Goal: Information Seeking & Learning: Learn about a topic

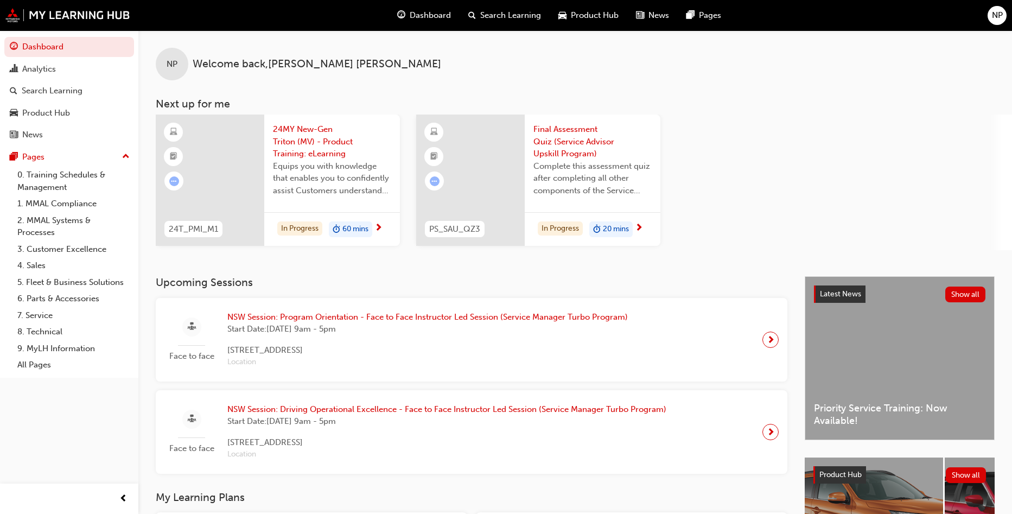
click at [565, 90] on div "NP Welcome back , [PERSON_NAME] Next up for me 24T_PMI_M1 24MY New-Gen Triton (…" at bounding box center [575, 140] width 874 height 220
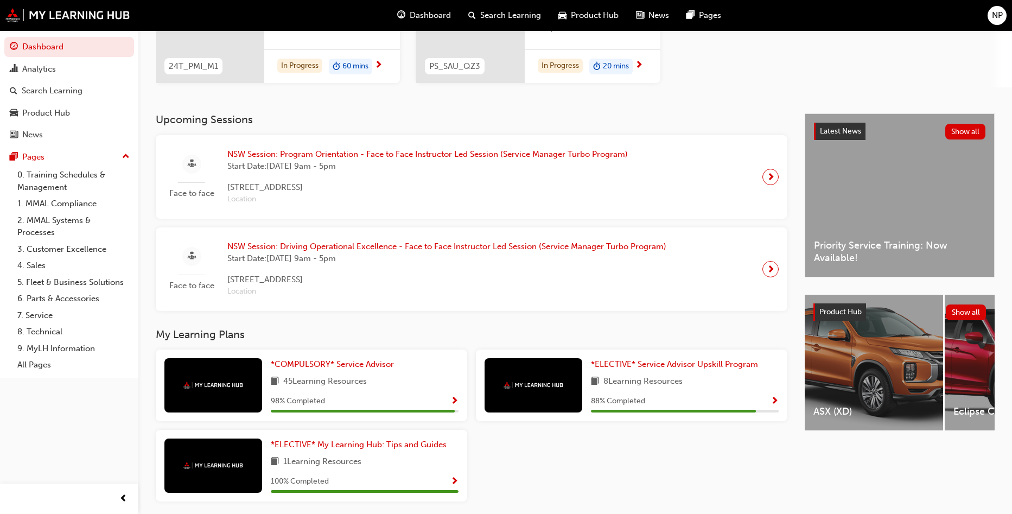
scroll to position [204, 0]
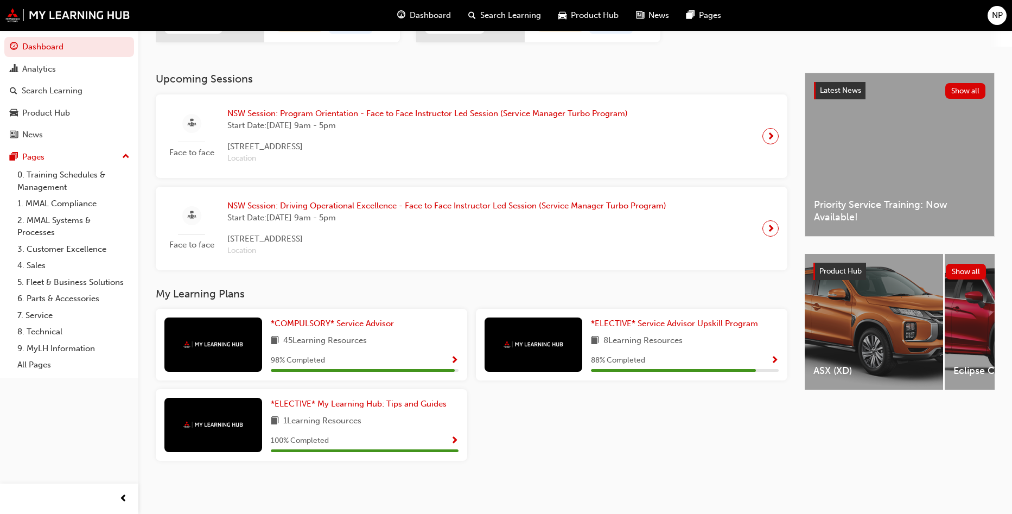
click at [527, 345] on img at bounding box center [534, 344] width 60 height 7
click at [706, 295] on h3 "My Learning Plans" at bounding box center [472, 294] width 632 height 12
click at [683, 334] on span "8 Learning Resources" at bounding box center [643, 341] width 79 height 14
click at [686, 325] on span "*ELECTIVE* Service Advisor Upskill Program" at bounding box center [674, 324] width 167 height 10
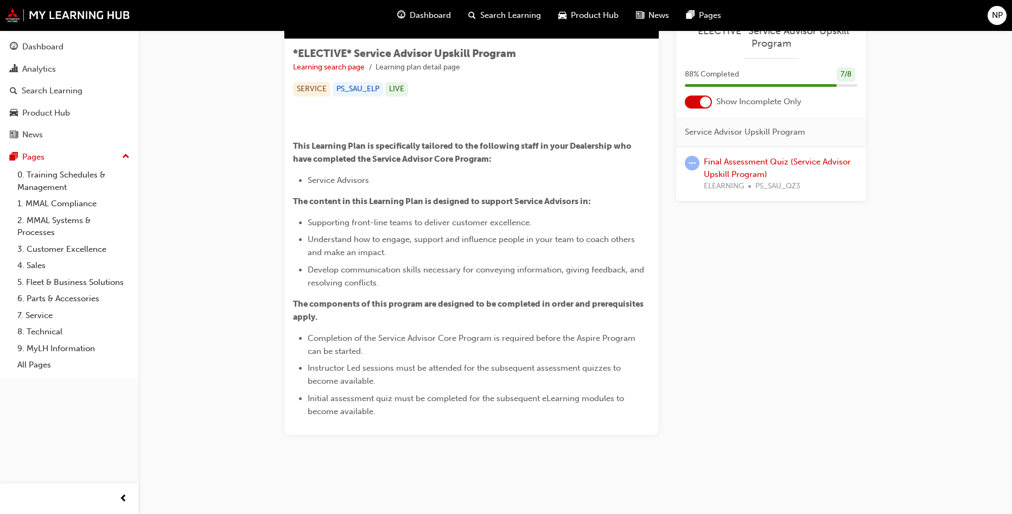
scroll to position [271, 0]
click at [722, 170] on link "Final Assessment Quiz (Service Advisor Upskill Program)" at bounding box center [777, 168] width 147 height 22
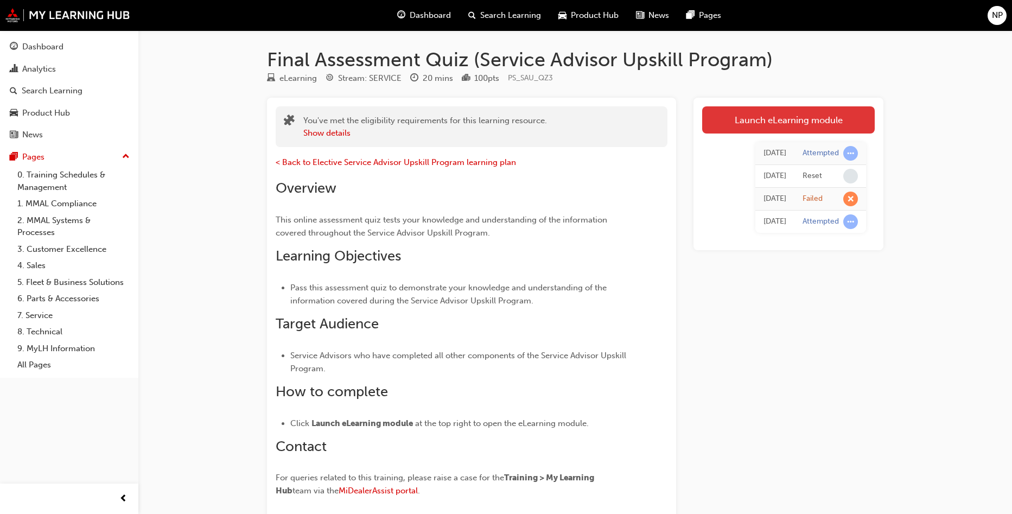
click at [747, 120] on link "Launch eLearning module" at bounding box center [788, 119] width 173 height 27
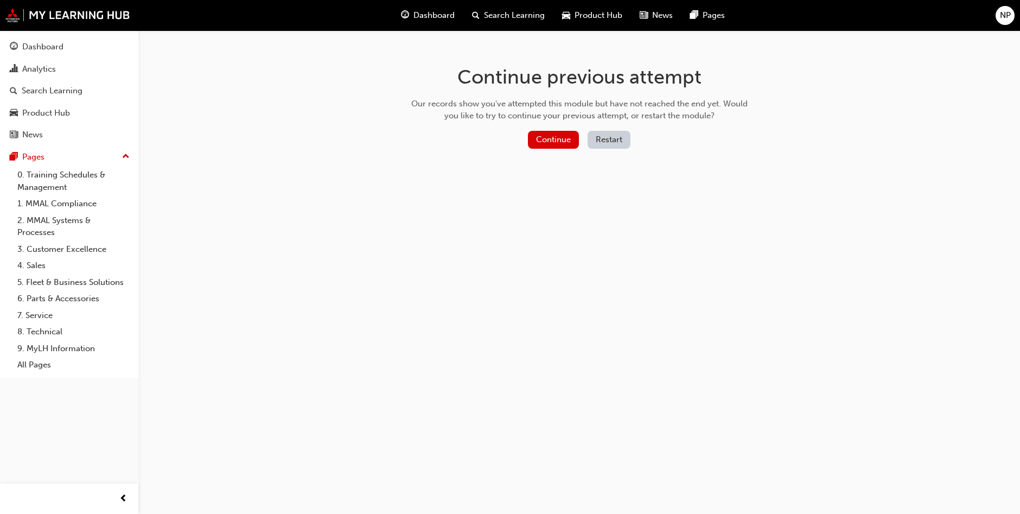
click at [592, 139] on button "Restart" at bounding box center [609, 140] width 43 height 18
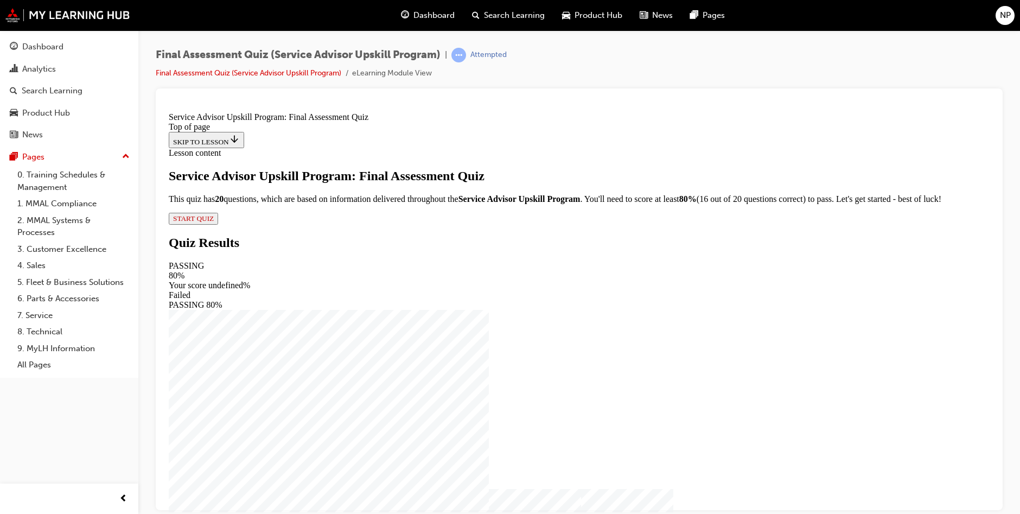
click at [214, 222] on span "START QUIZ" at bounding box center [193, 218] width 41 height 8
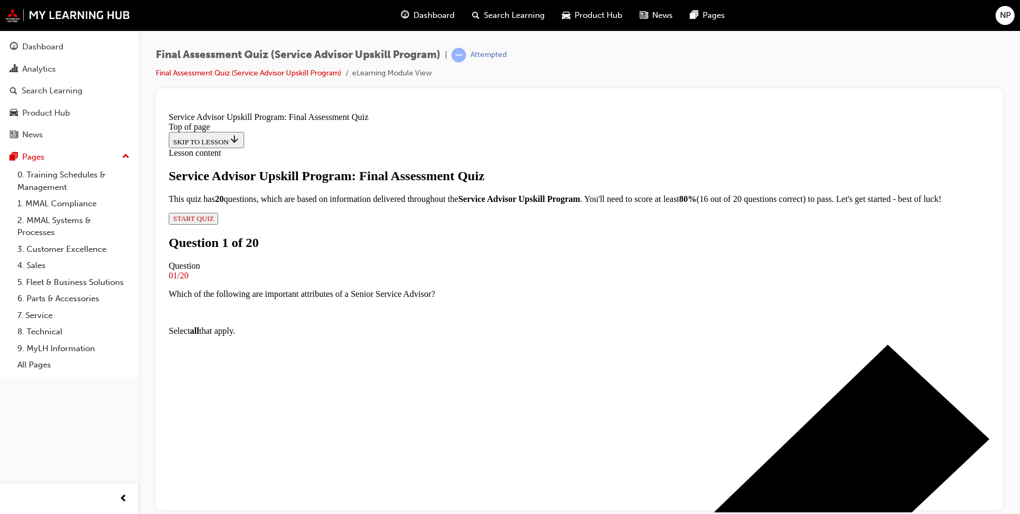
scroll to position [2, 0]
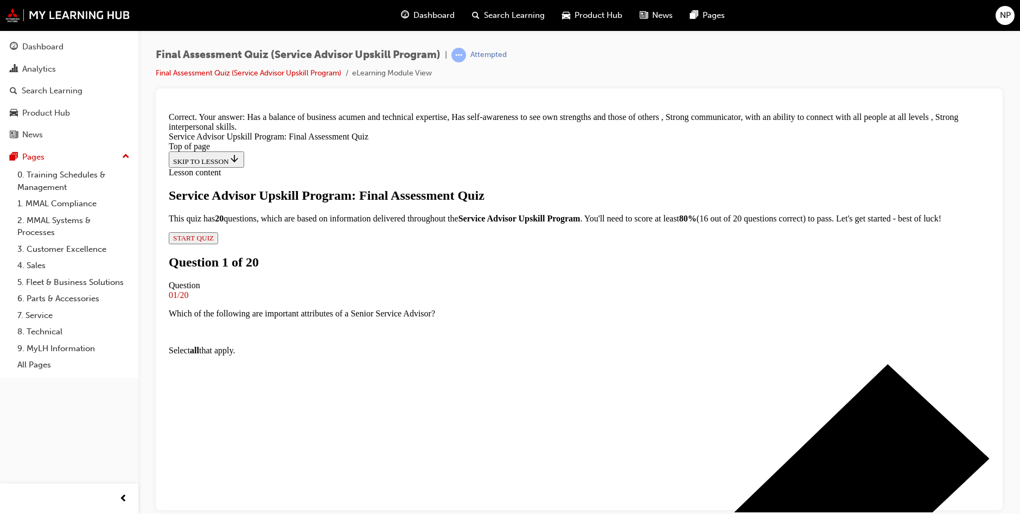
scroll to position [87, 0]
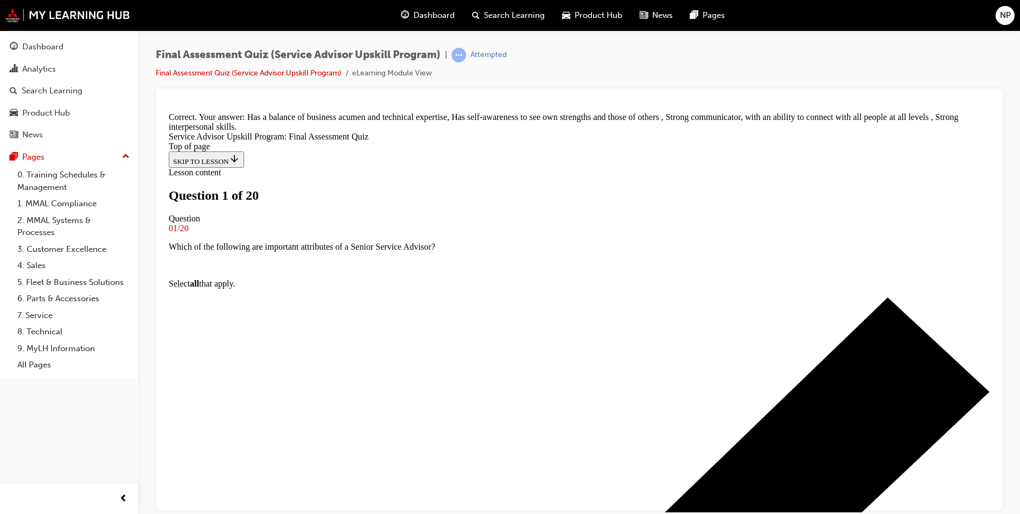
scroll to position [2, 0]
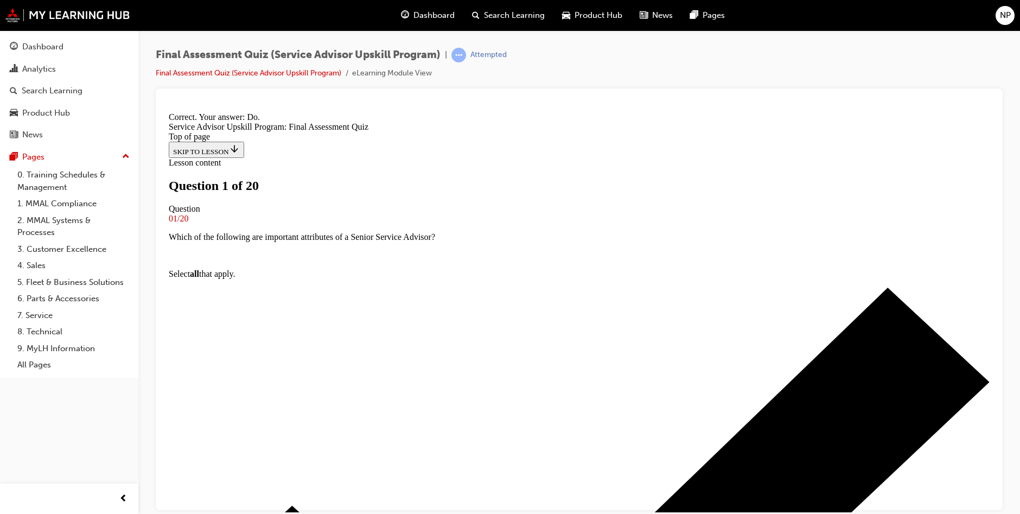
scroll to position [112, 0]
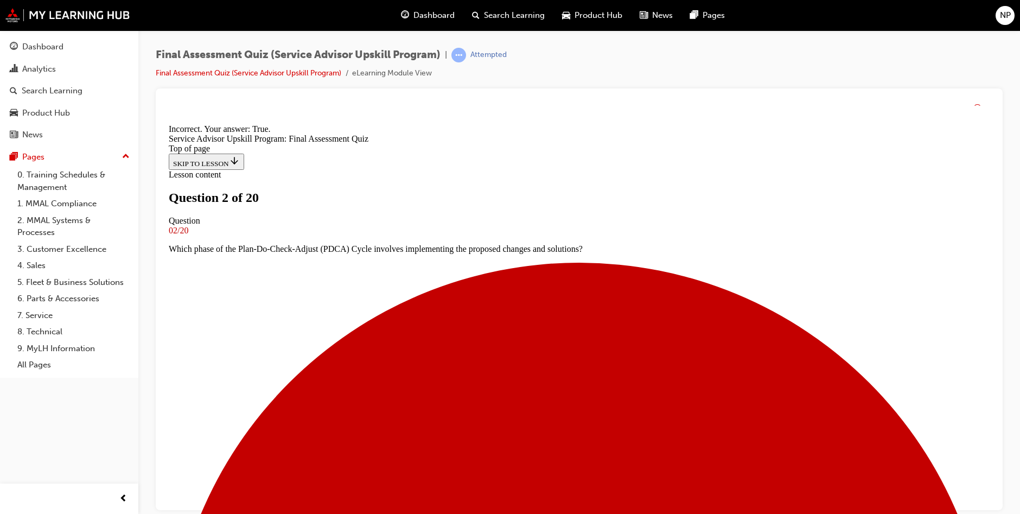
scroll to position [116, 0]
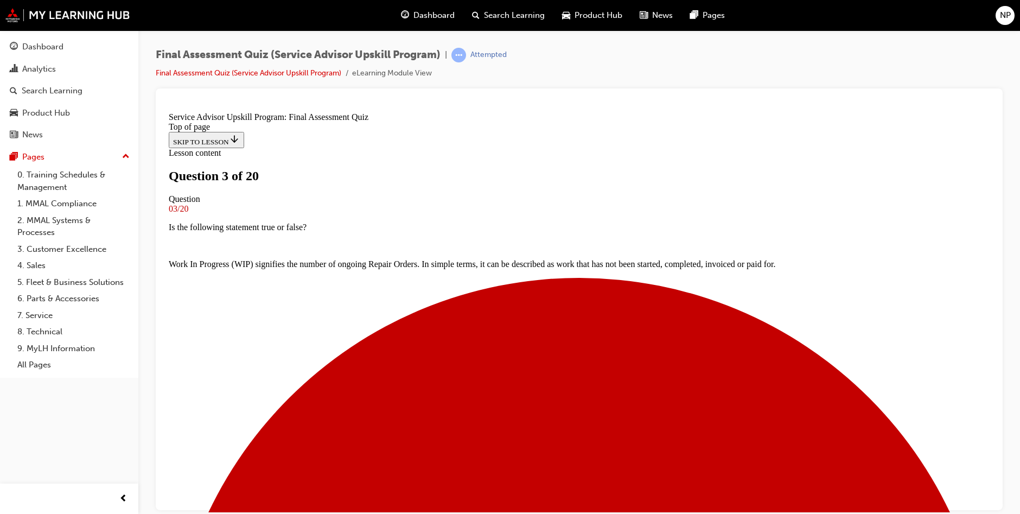
scroll to position [56, 0]
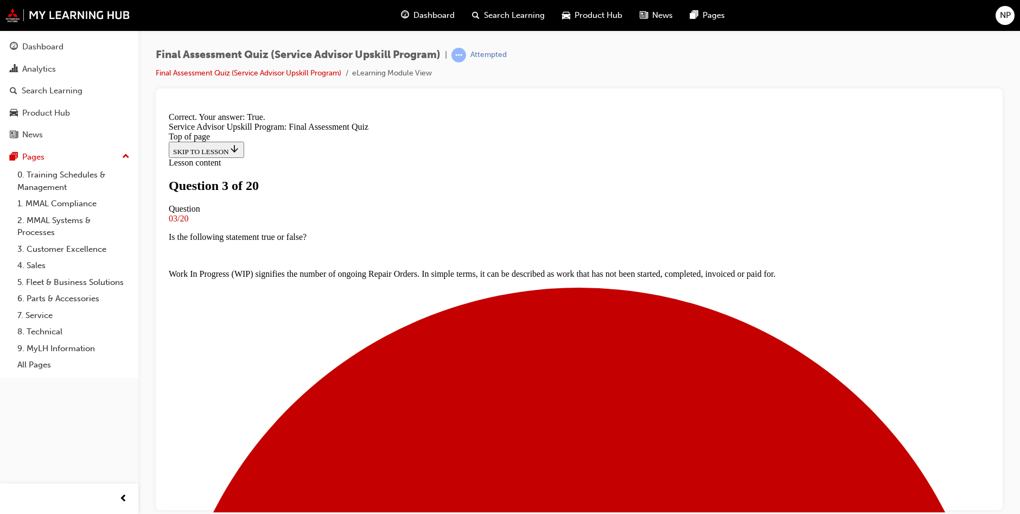
scroll to position [80, 0]
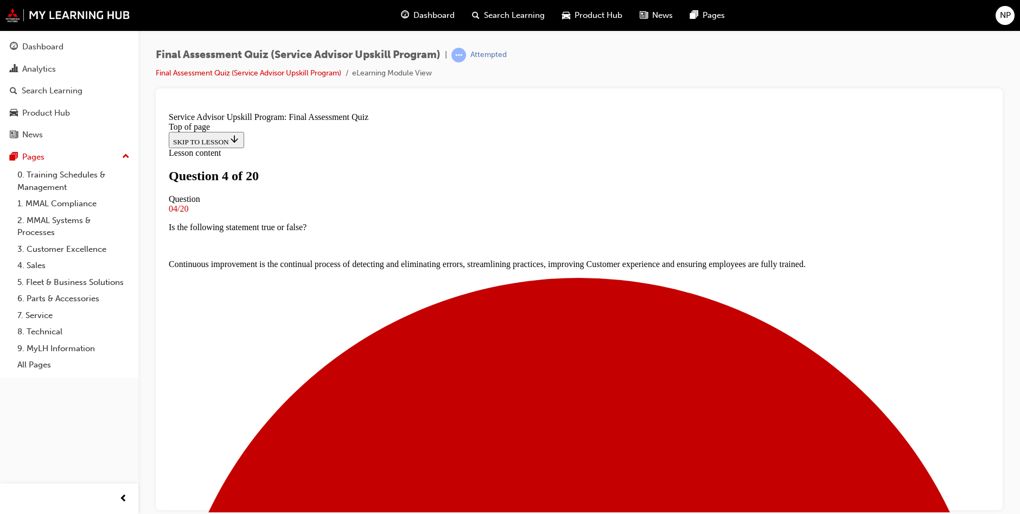
scroll to position [101, 0]
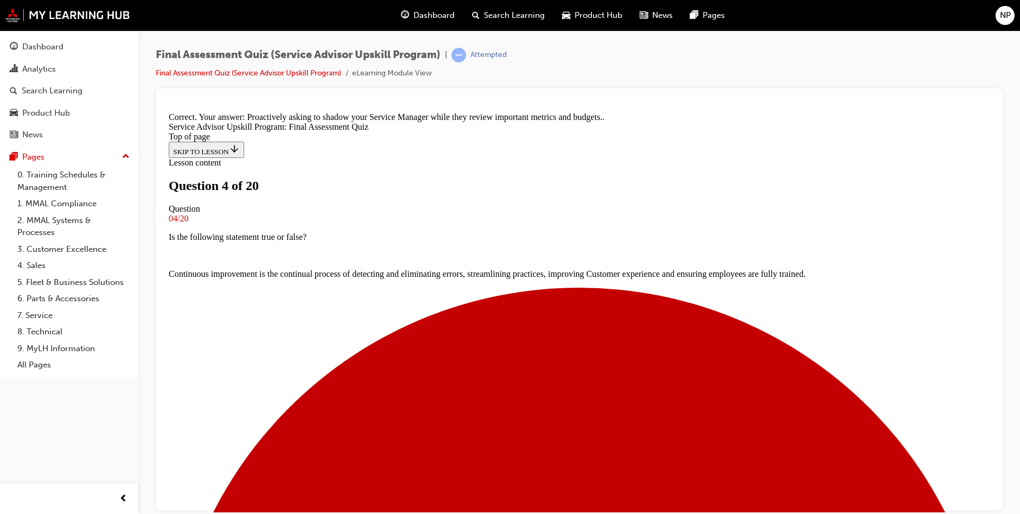
scroll to position [188, 0]
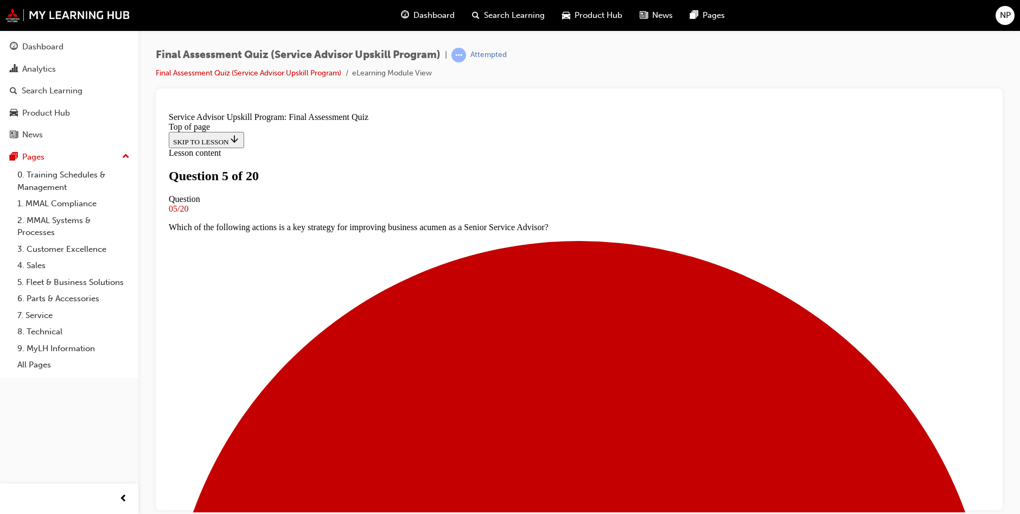
scroll to position [110, 0]
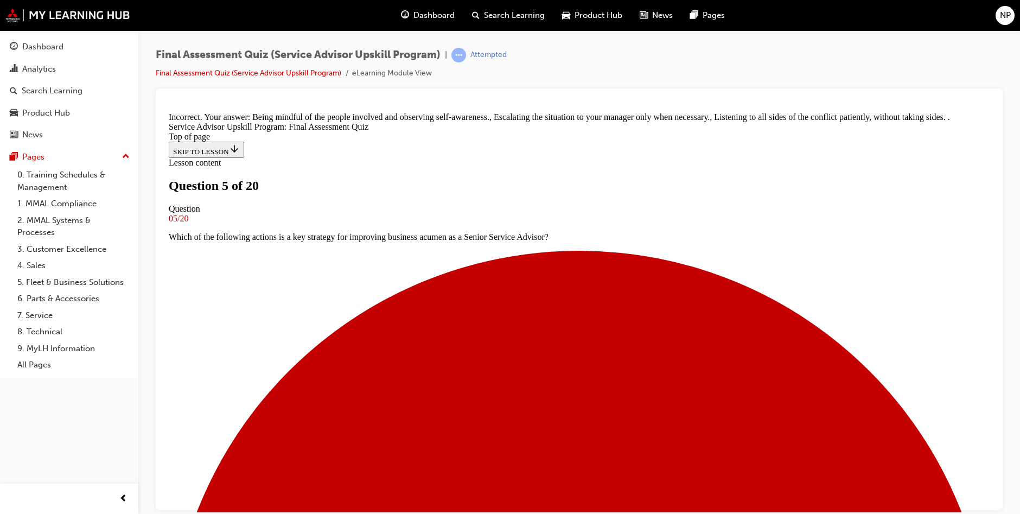
scroll to position [203, 0]
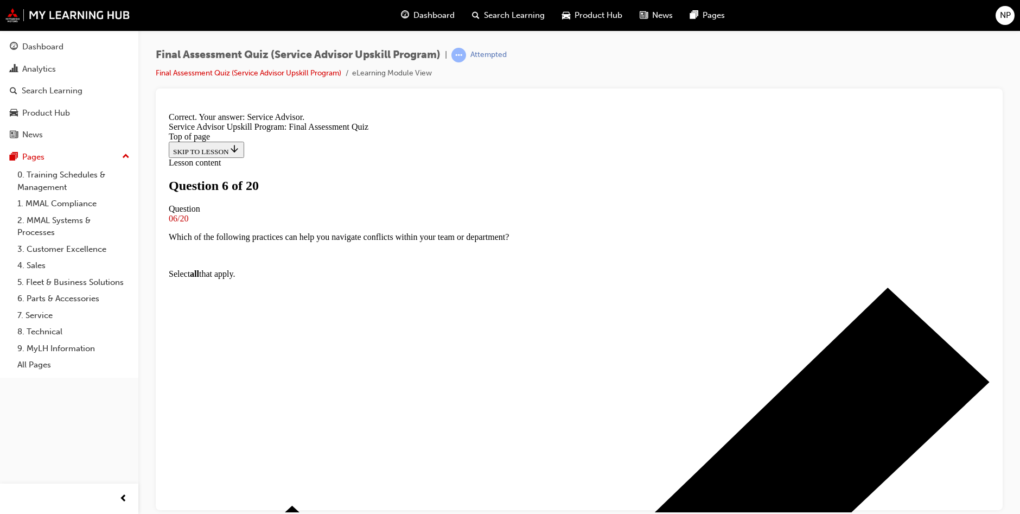
scroll to position [148, 0]
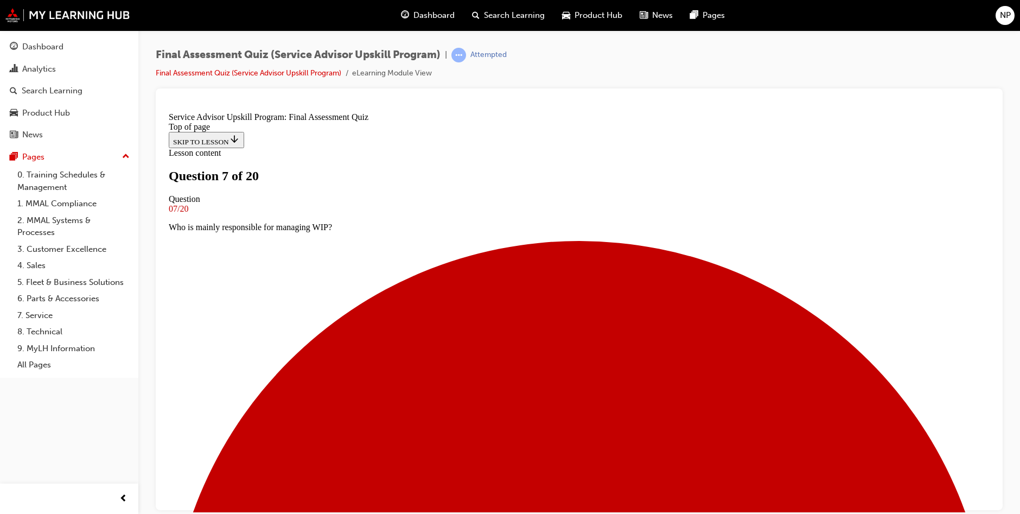
scroll to position [2, 0]
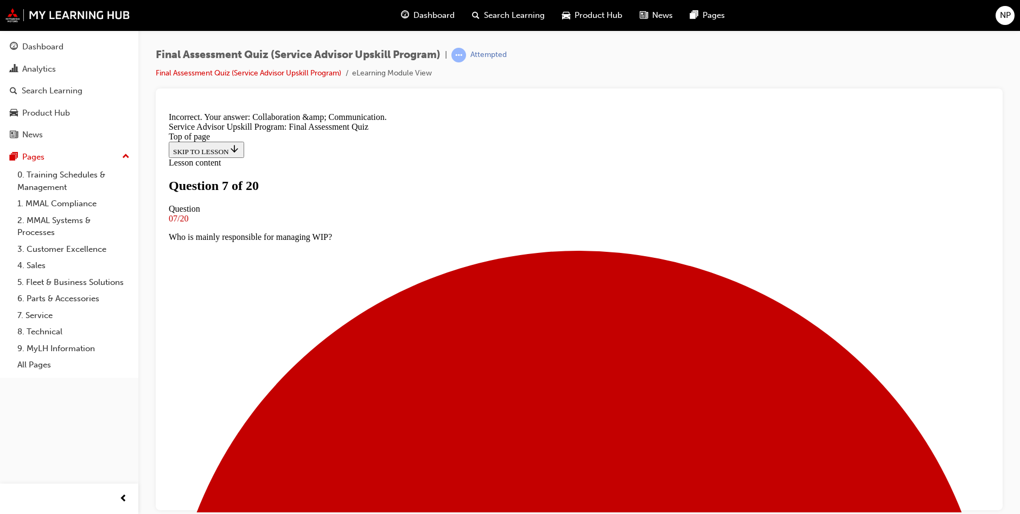
scroll to position [166, 0]
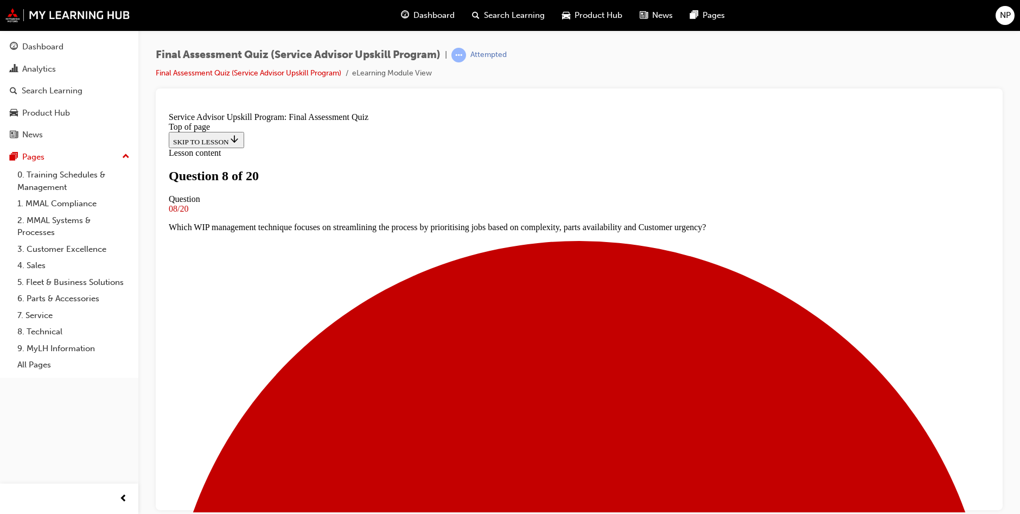
scroll to position [110, 0]
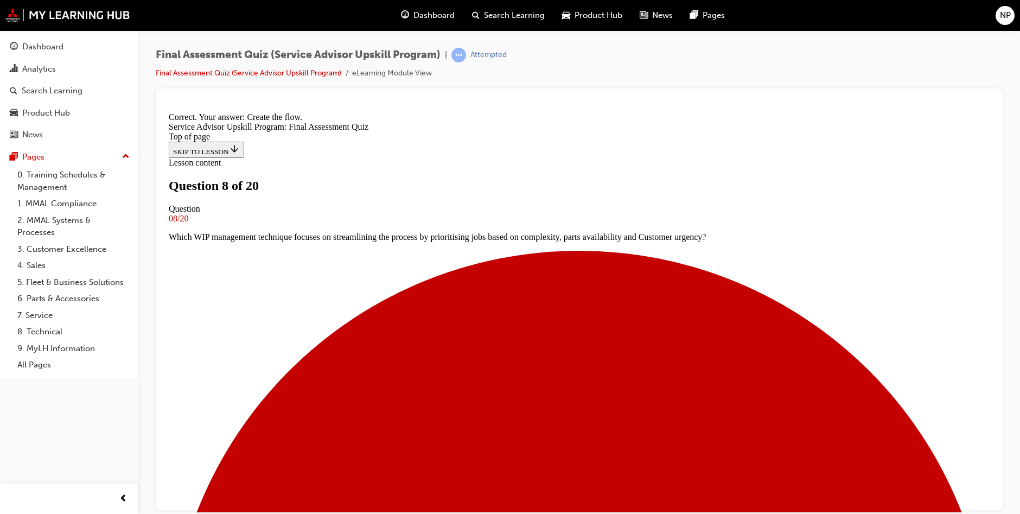
scroll to position [101, 0]
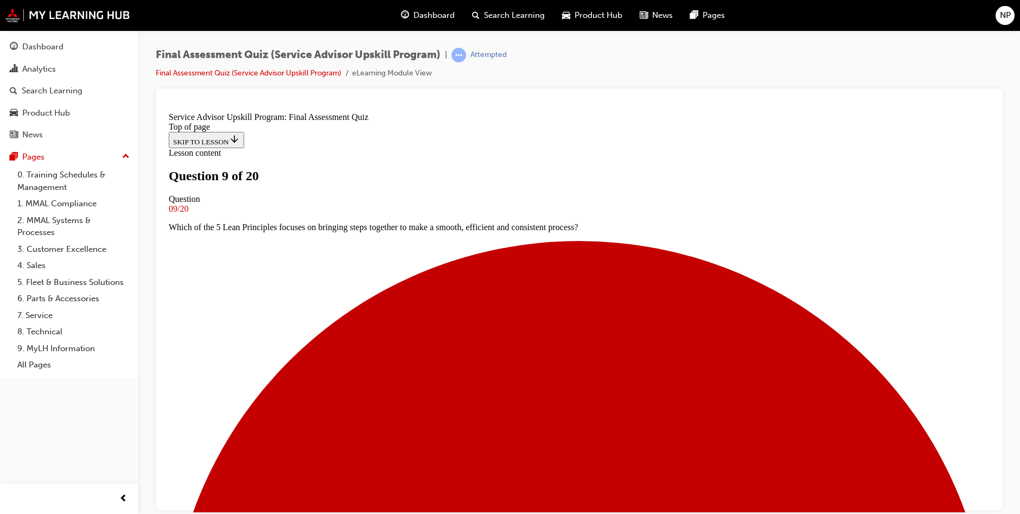
scroll to position [110, 0]
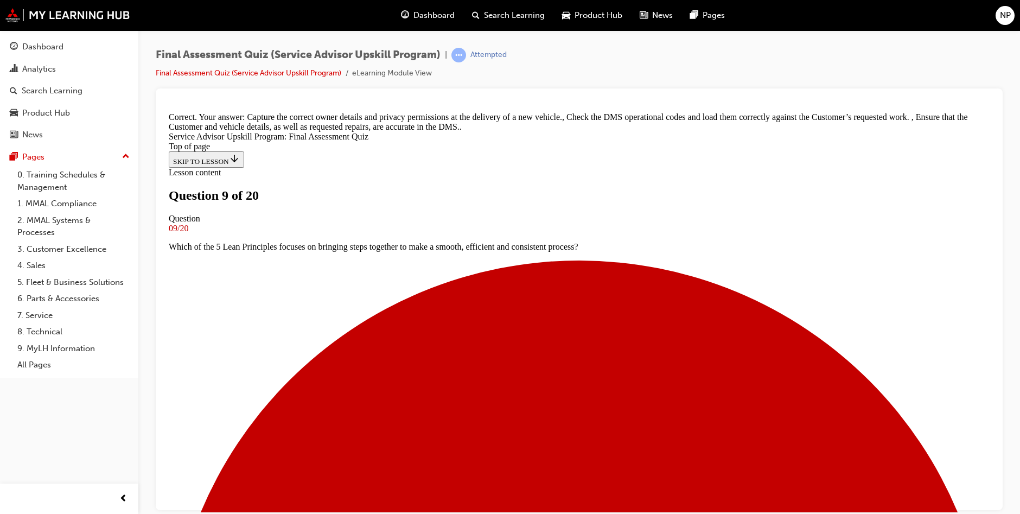
scroll to position [138, 0]
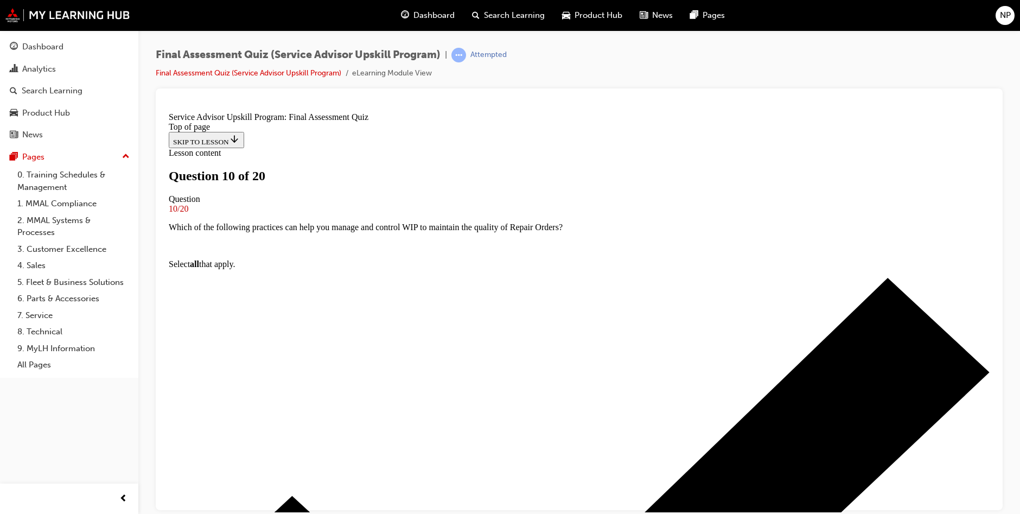
scroll to position [56, 0]
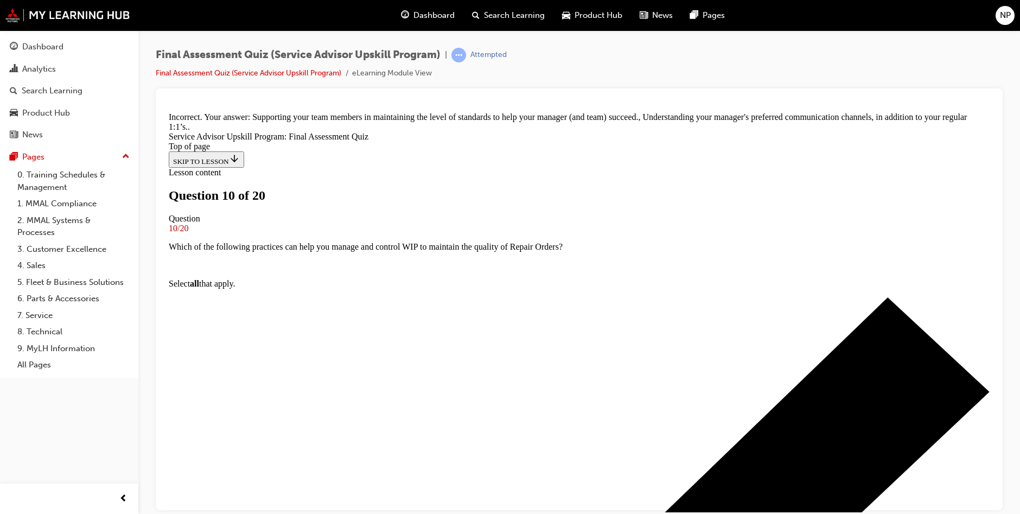
scroll to position [116, 0]
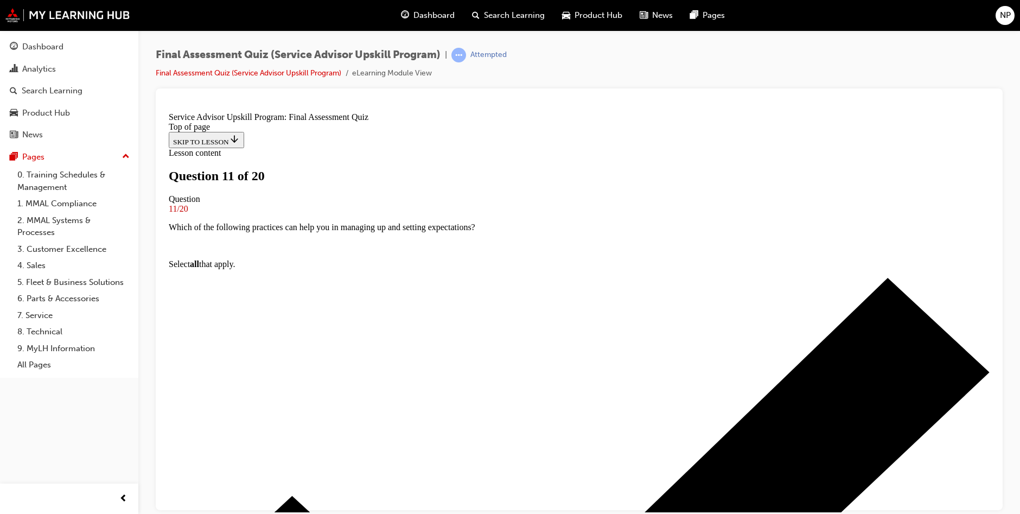
scroll to position [110, 0]
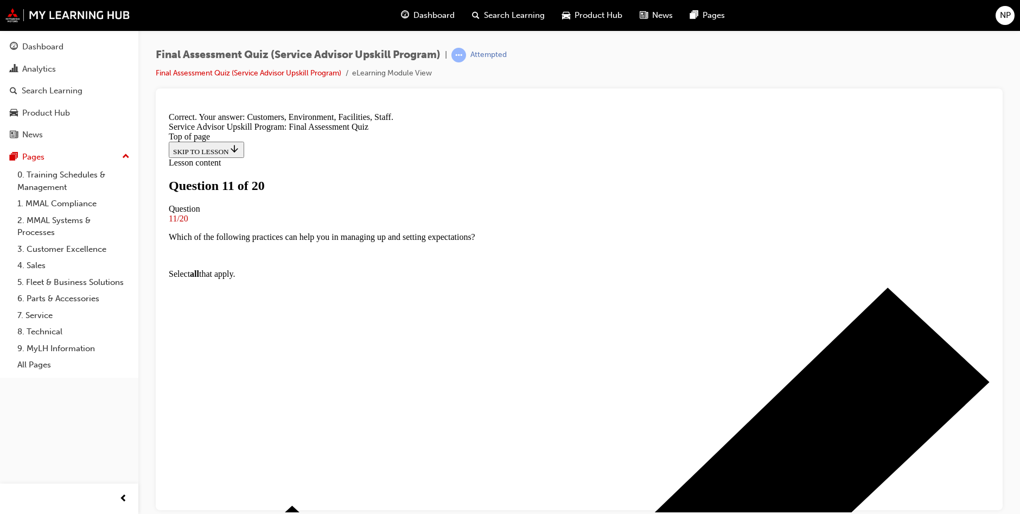
scroll to position [94, 0]
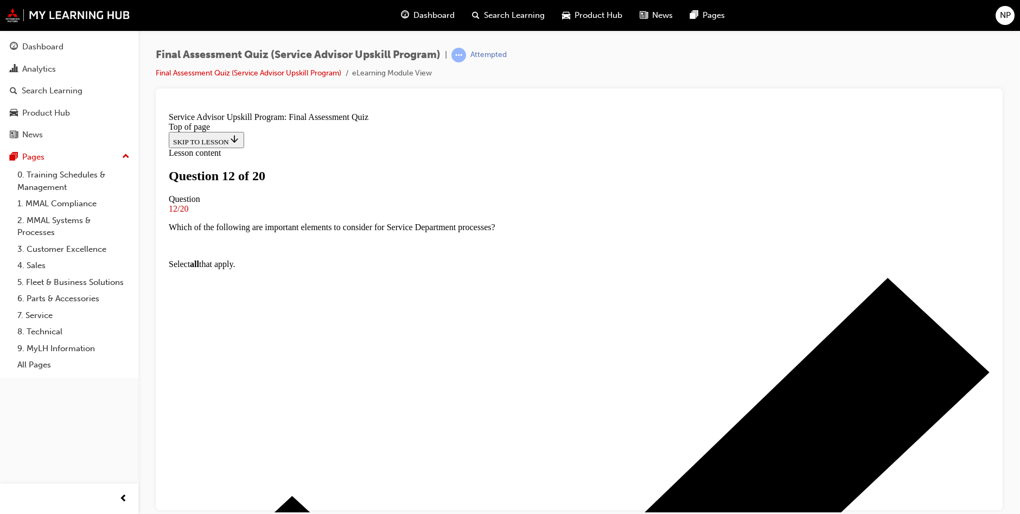
scroll to position [56, 0]
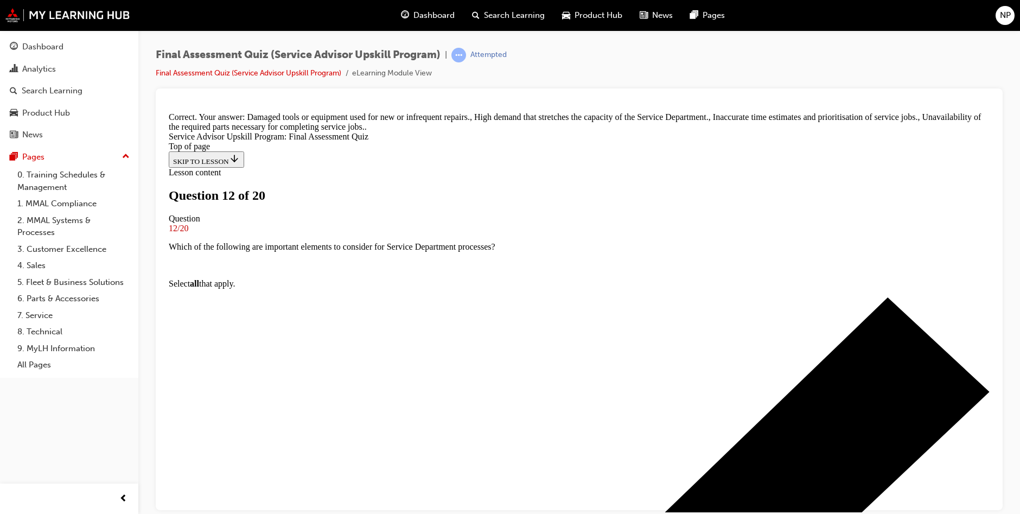
scroll to position [195, 0]
drag, startPoint x: 586, startPoint y: 461, endPoint x: 585, endPoint y: 455, distance: 6.1
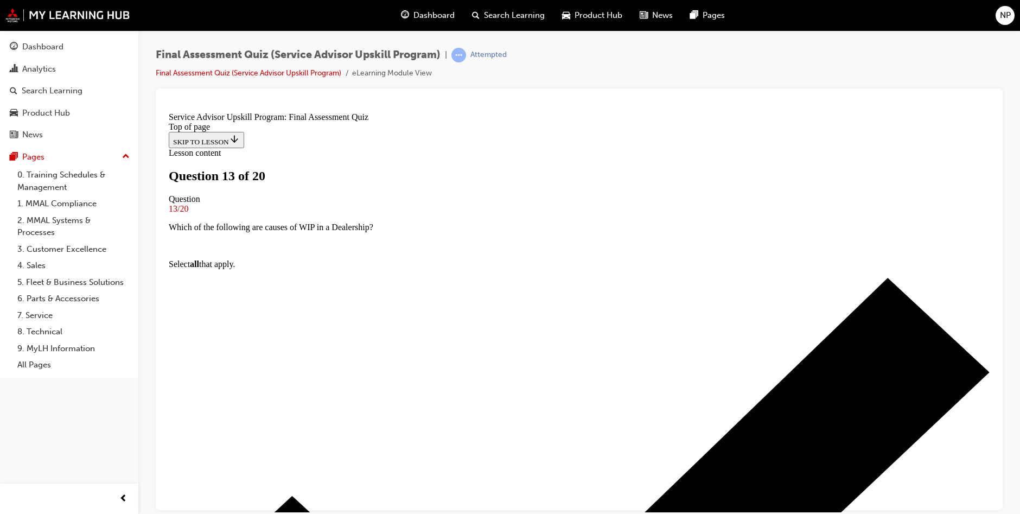
scroll to position [110, 0]
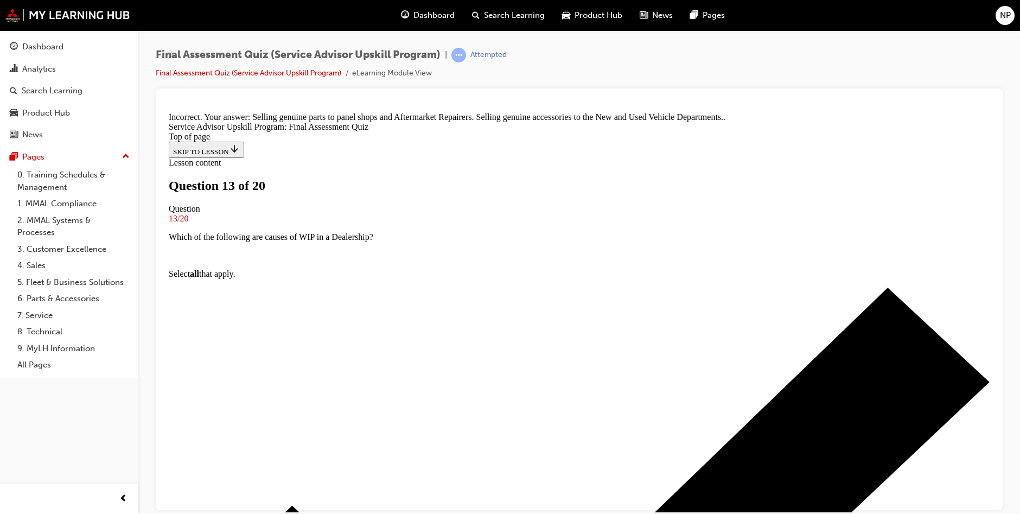
scroll to position [83, 0]
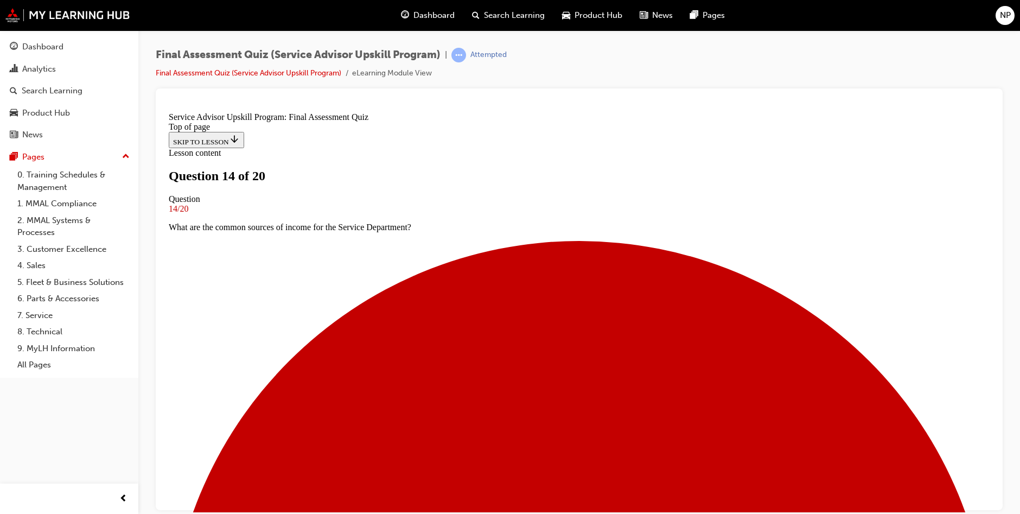
scroll to position [2, 0]
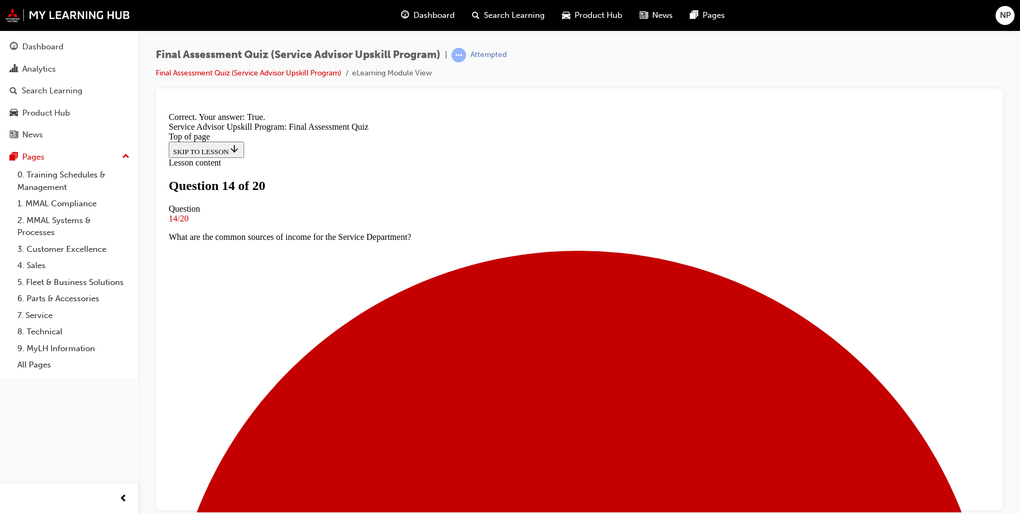
scroll to position [116, 0]
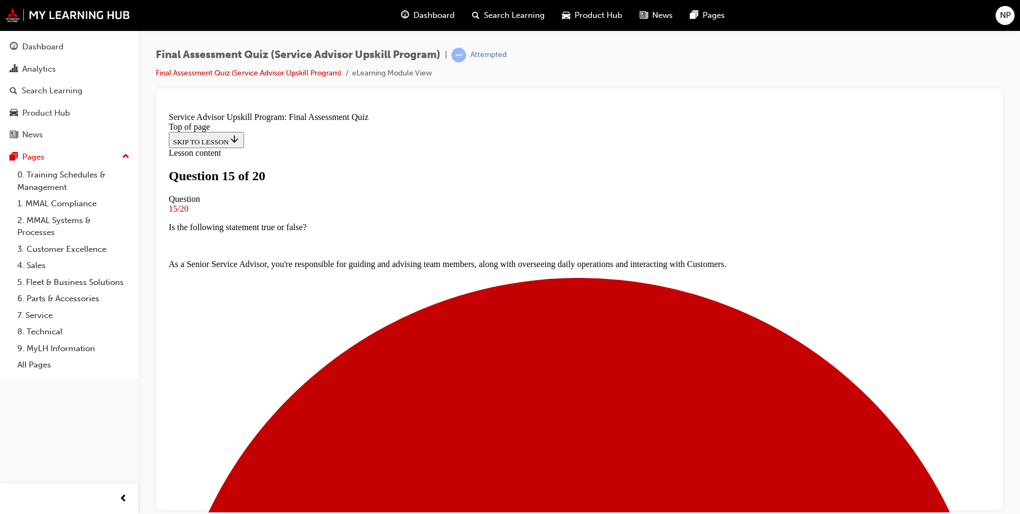
scroll to position [164, 0]
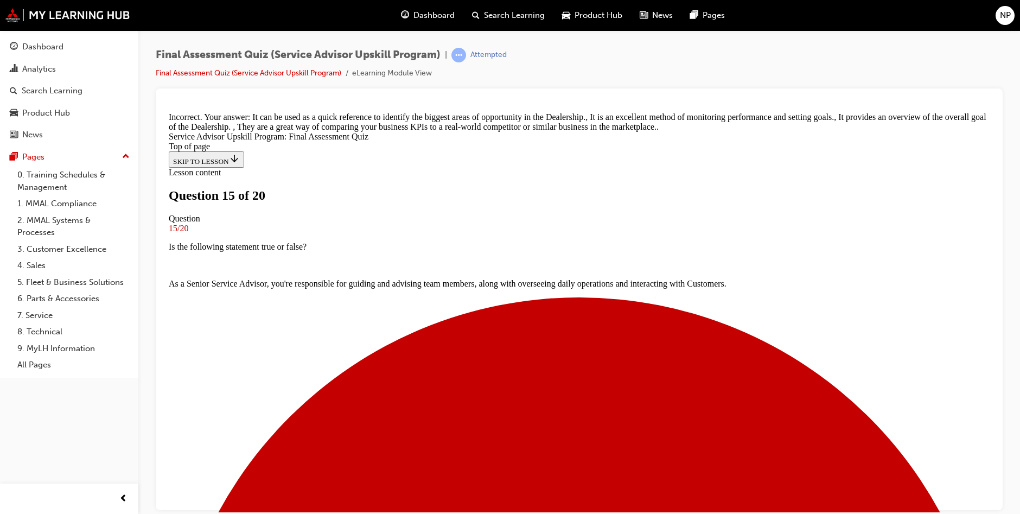
scroll to position [152, 0]
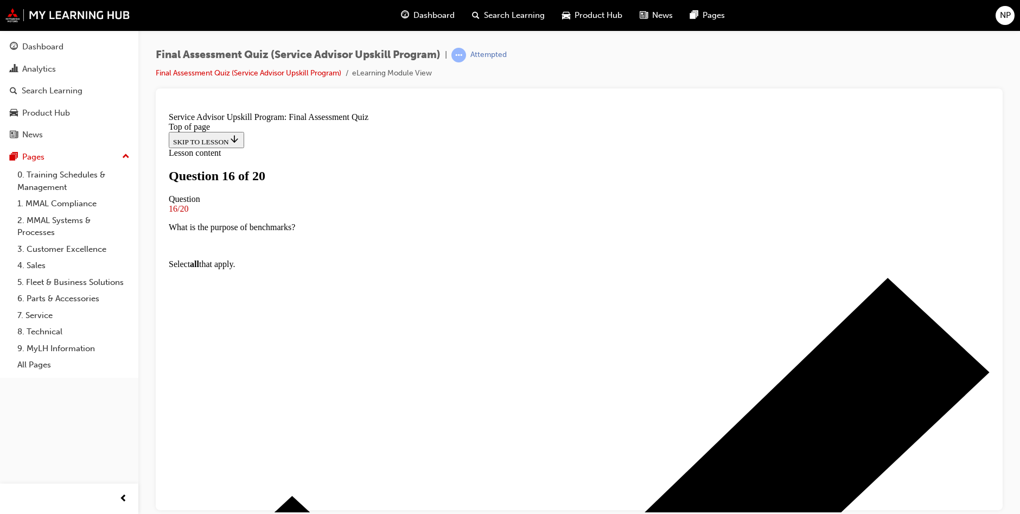
scroll to position [2, 0]
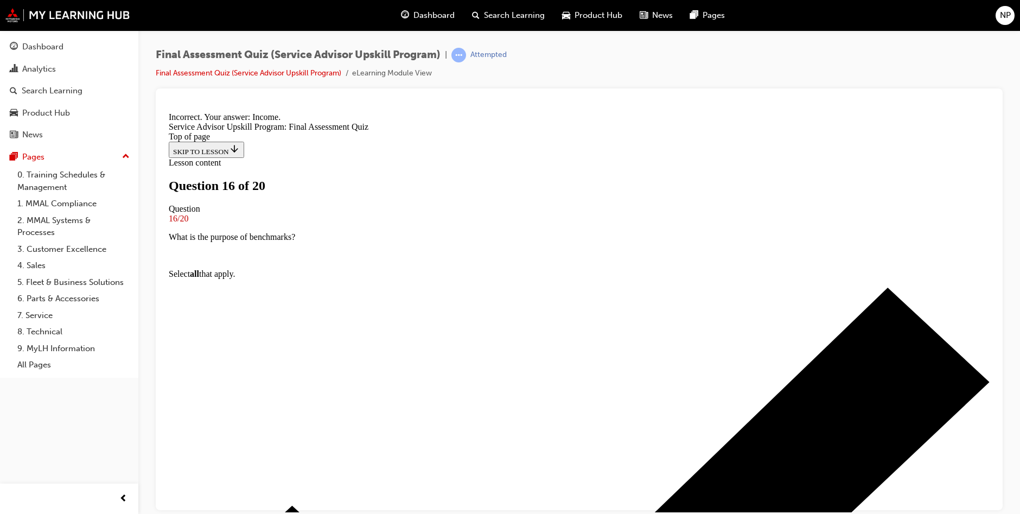
scroll to position [112, 0]
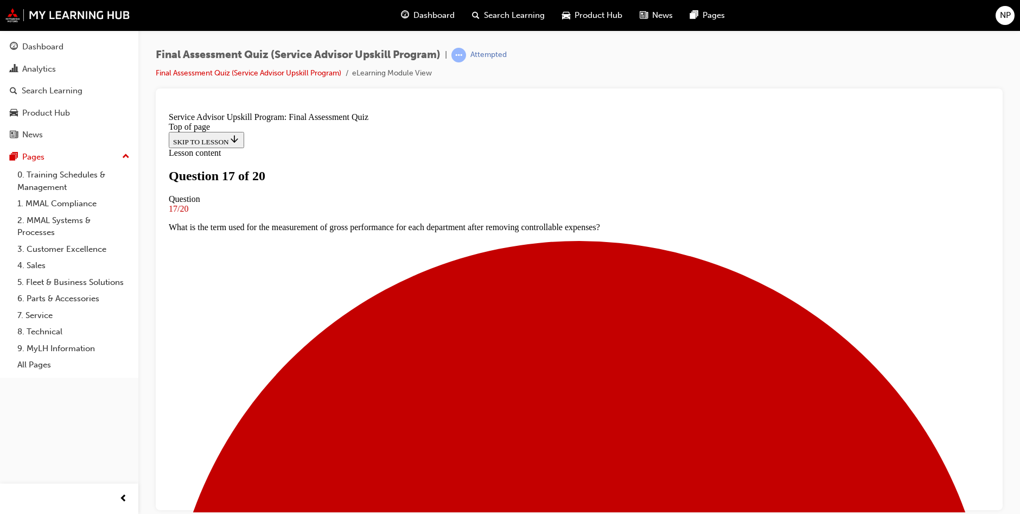
scroll to position [0, 0]
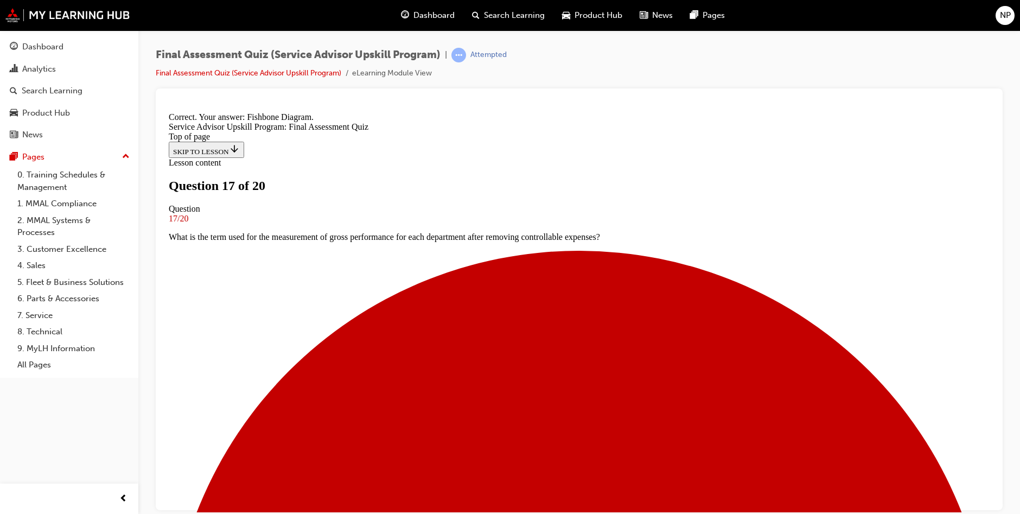
scroll to position [210, 0]
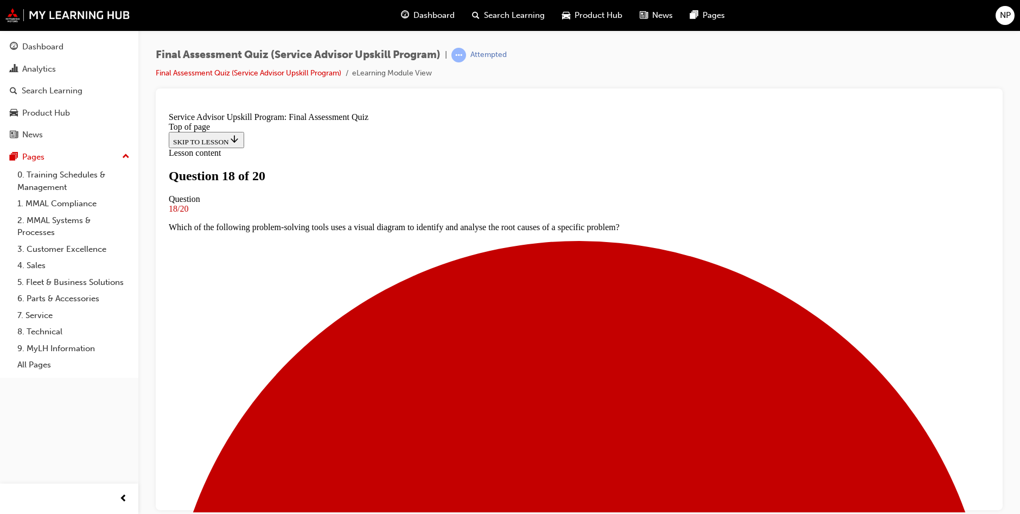
scroll to position [56, 0]
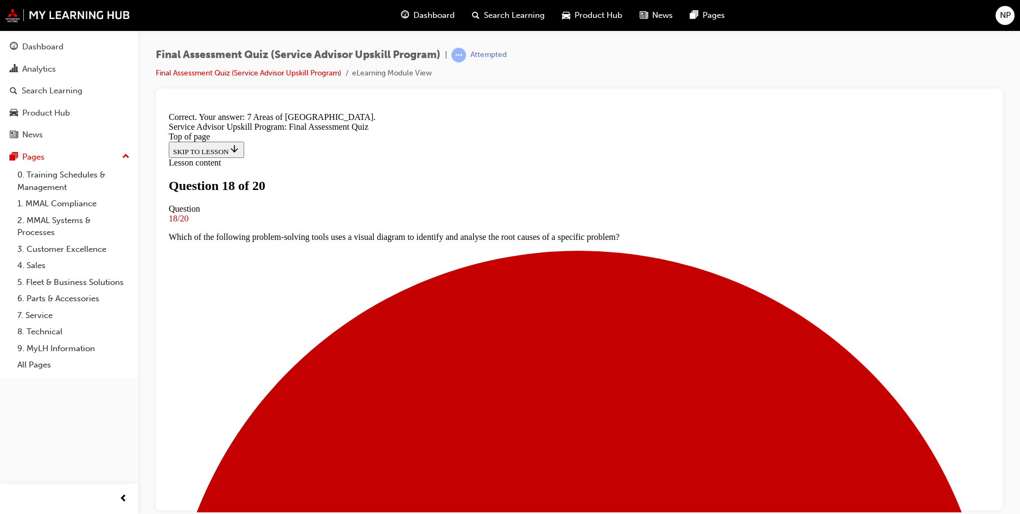
scroll to position [101, 0]
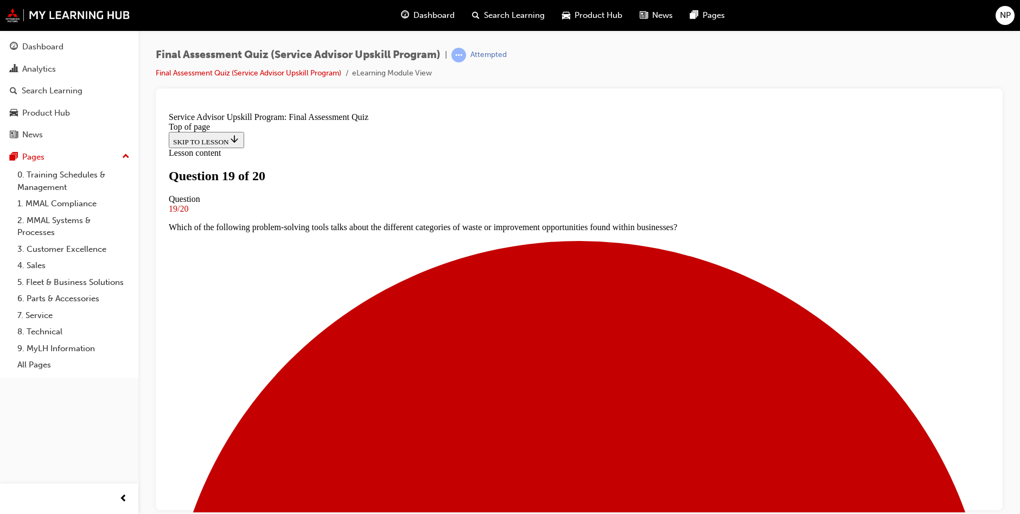
scroll to position [2, 0]
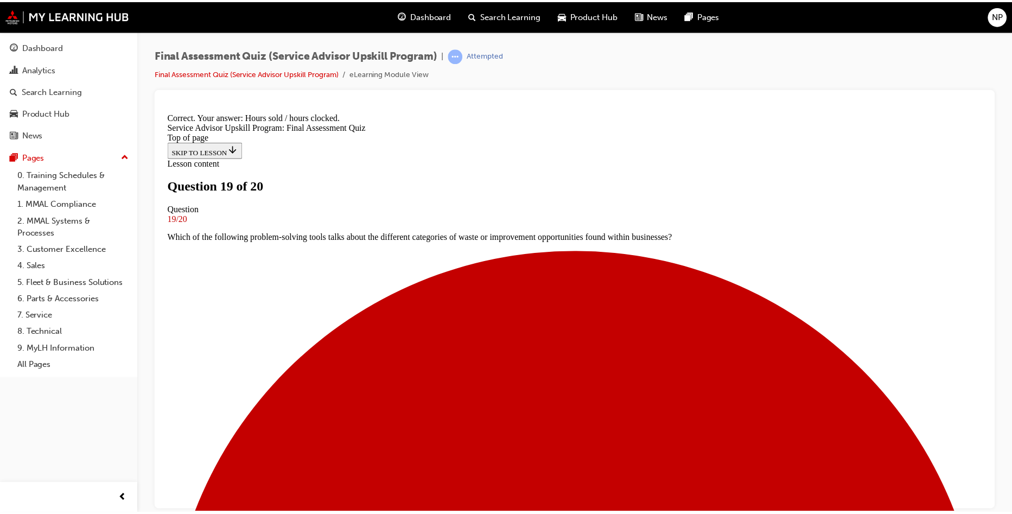
scroll to position [93, 0]
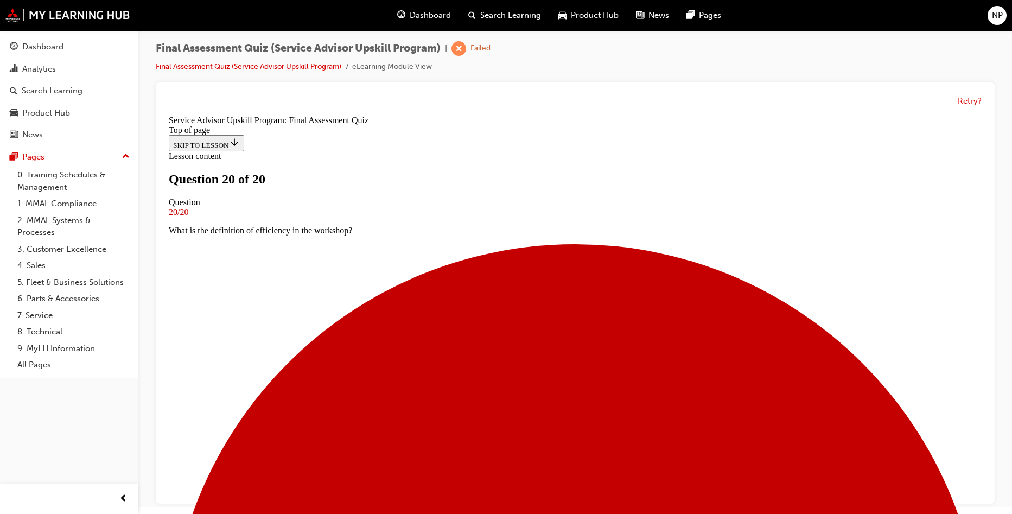
scroll to position [8, 0]
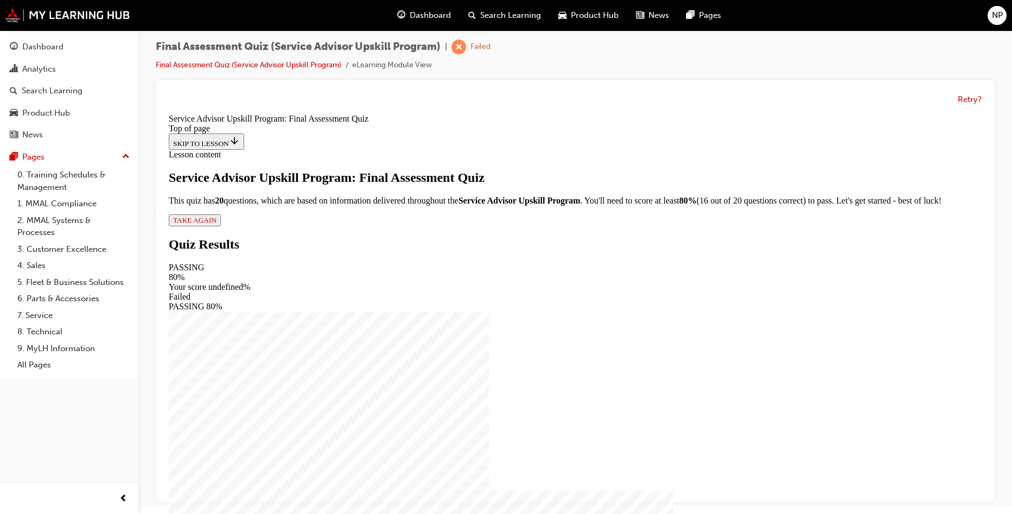
click at [217, 224] on span "TAKE AGAIN" at bounding box center [194, 220] width 43 height 8
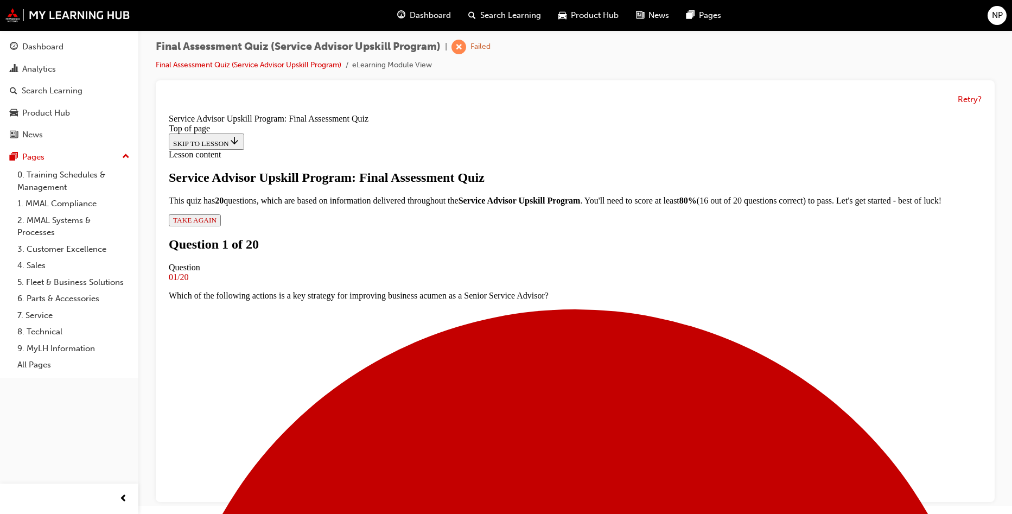
scroll to position [56, 0]
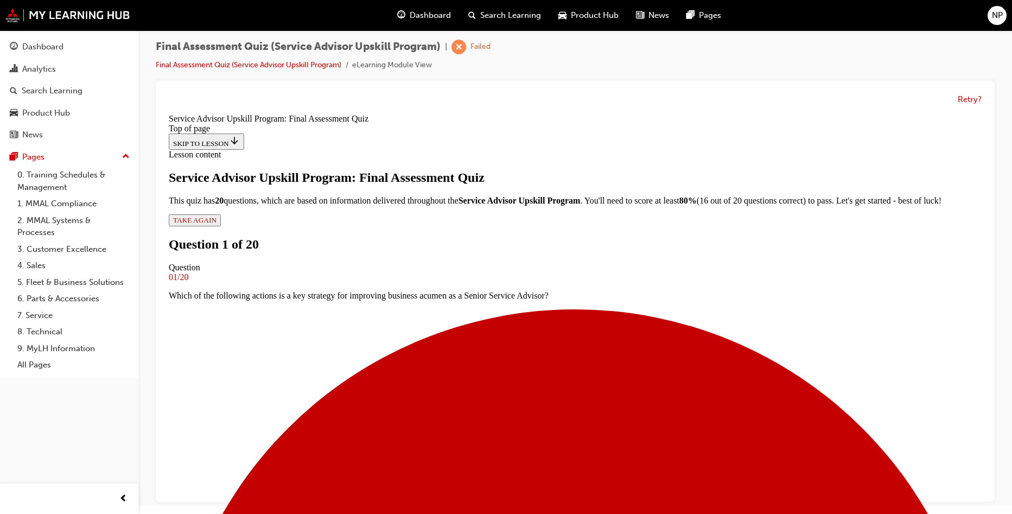
drag, startPoint x: 589, startPoint y: 413, endPoint x: 592, endPoint y: 408, distance: 6.3
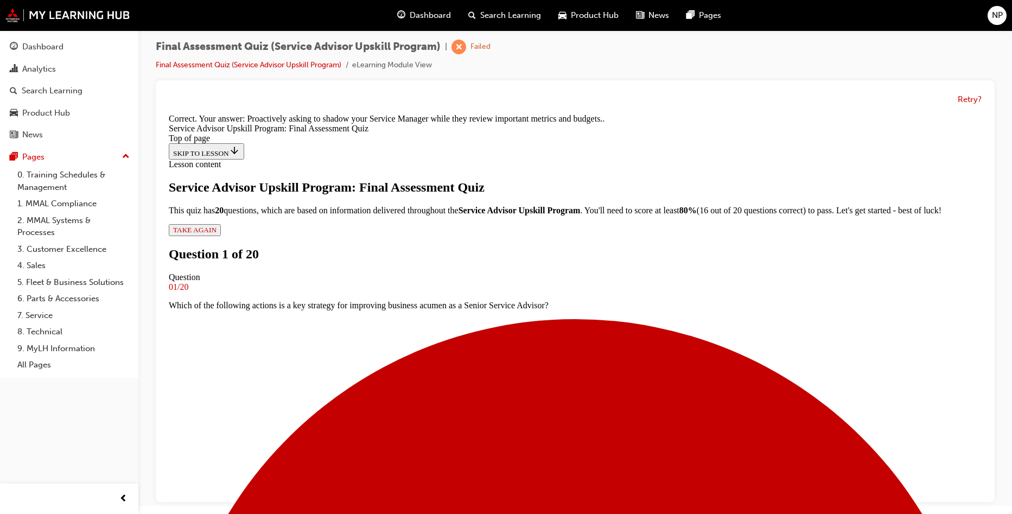
scroll to position [188, 0]
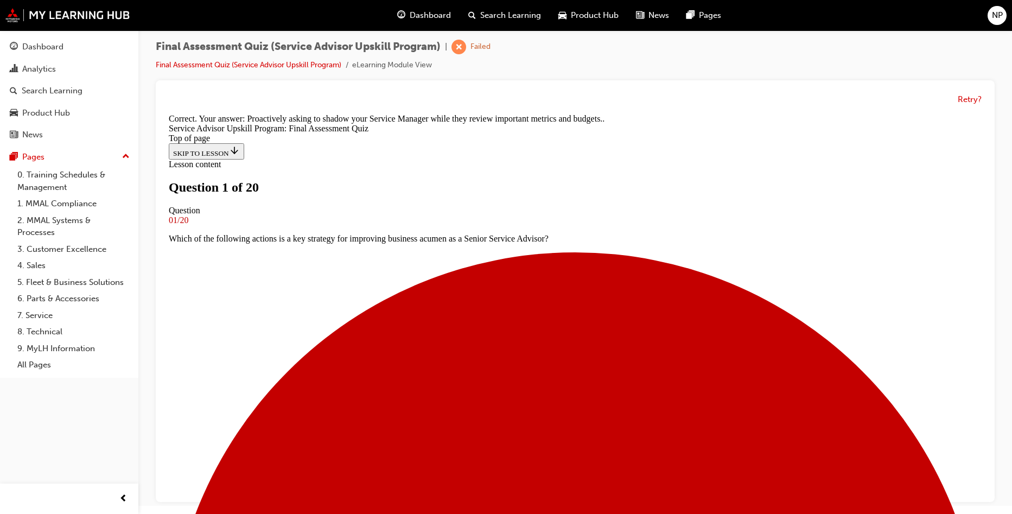
scroll to position [56, 0]
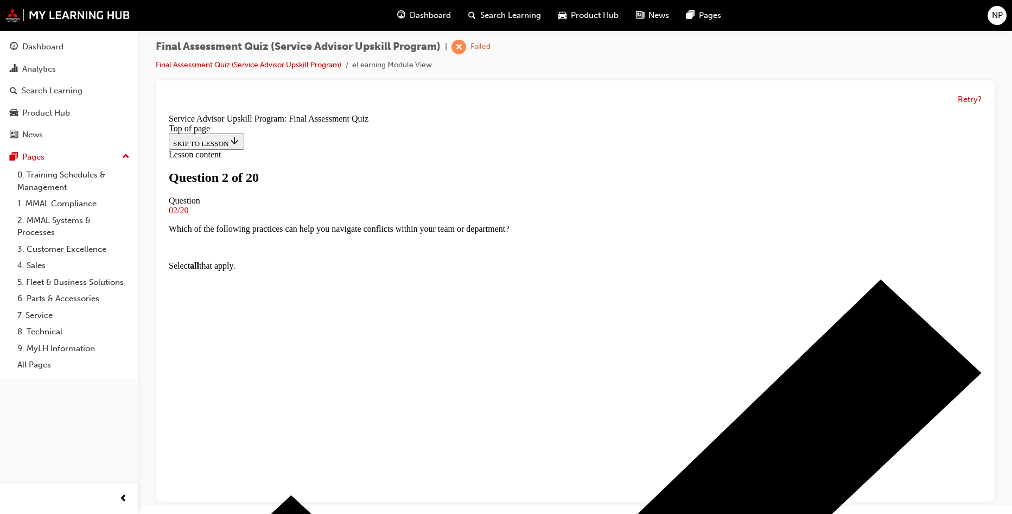
scroll to position [2, 0]
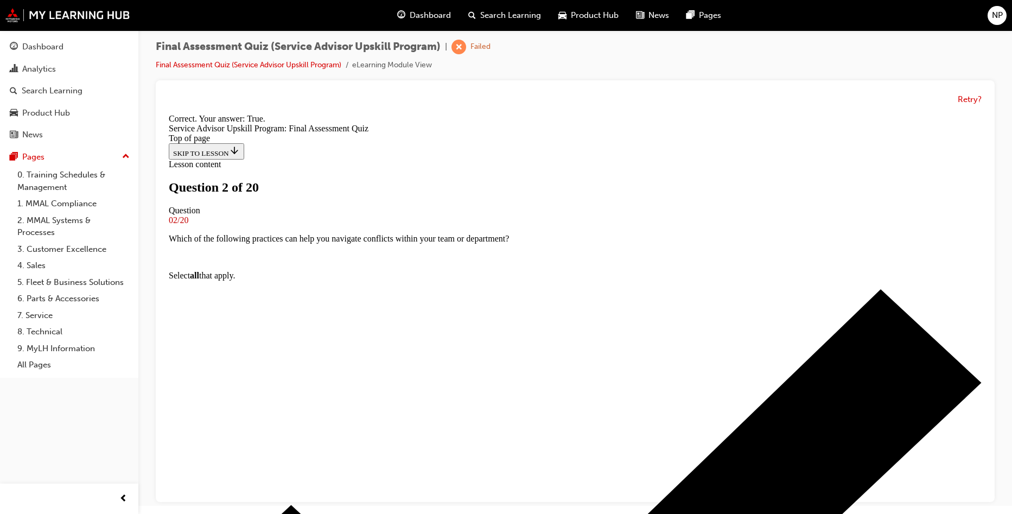
scroll to position [135, 0]
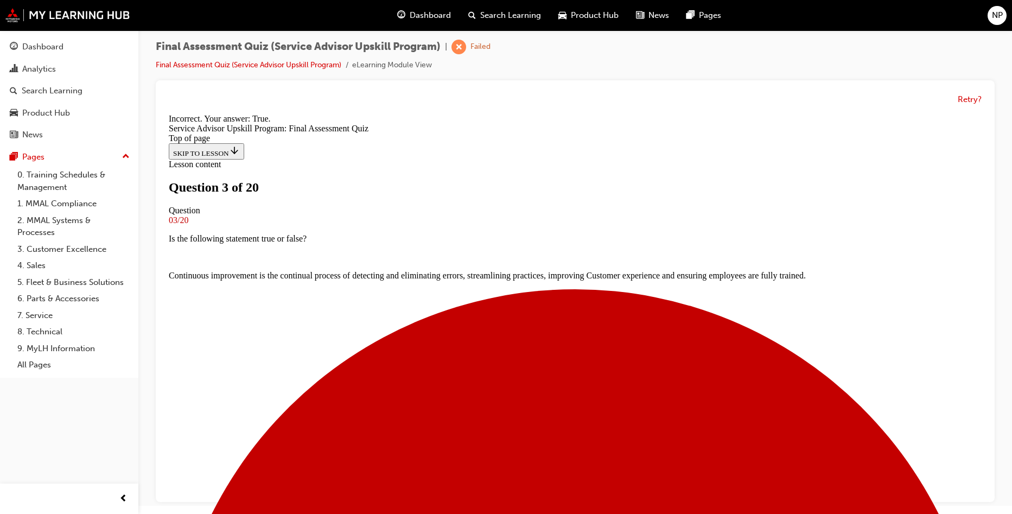
scroll to position [116, 0]
click at [960, 104] on button "Retry?" at bounding box center [970, 99] width 24 height 12
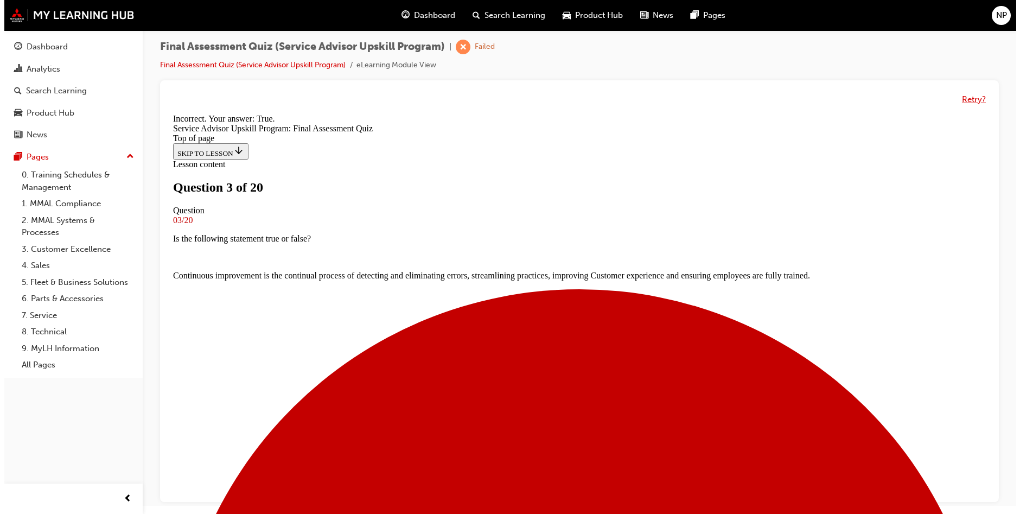
scroll to position [0, 0]
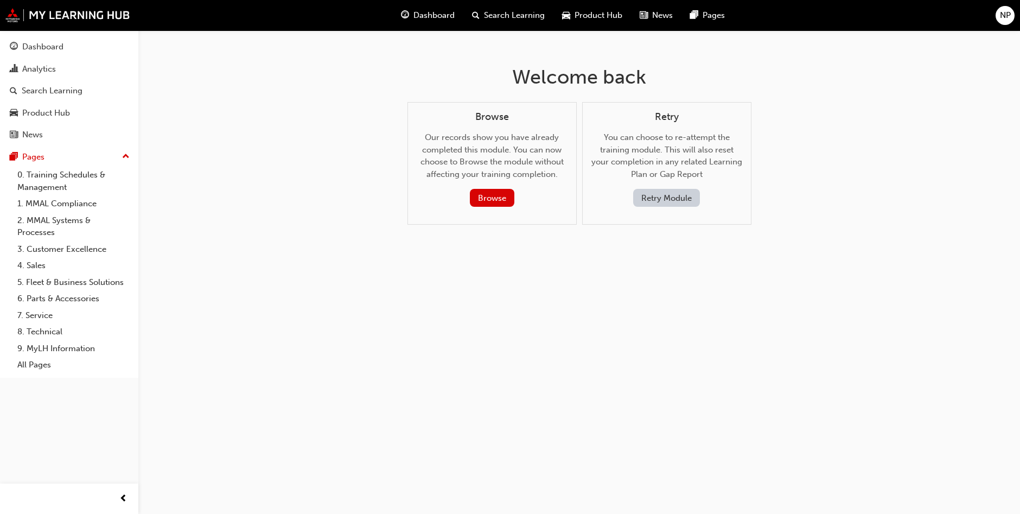
click at [670, 200] on button "Retry Module" at bounding box center [666, 198] width 67 height 18
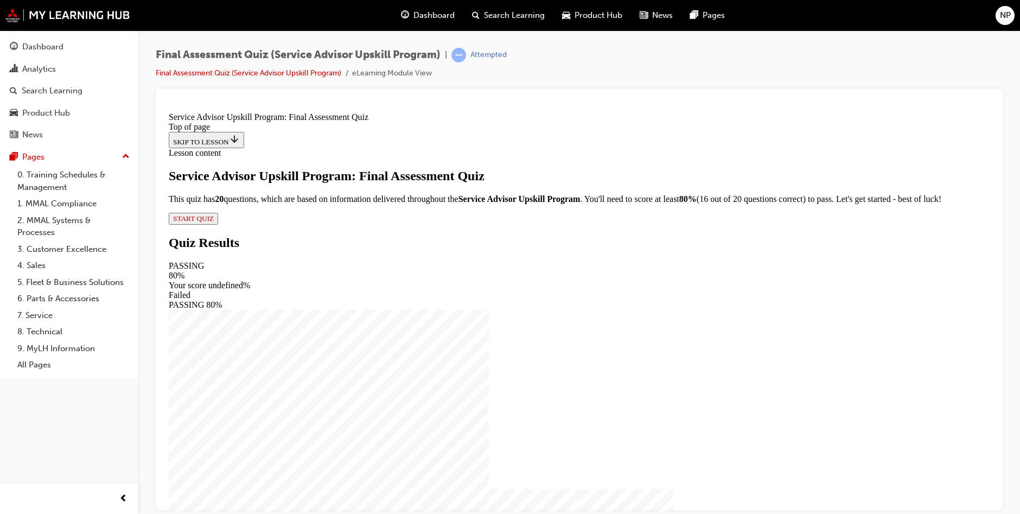
click at [445, 224] on div "Service Advisor Upskill Program: Final Assessment Quiz This quiz has 2 0 questi…" at bounding box center [579, 196] width 821 height 56
click at [218, 224] on button "START QUIZ" at bounding box center [193, 218] width 49 height 12
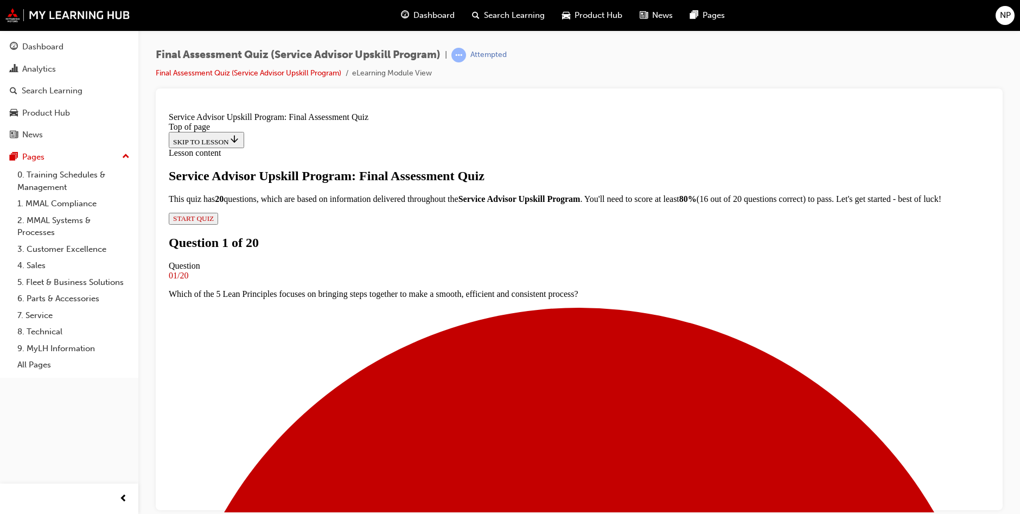
scroll to position [110, 0]
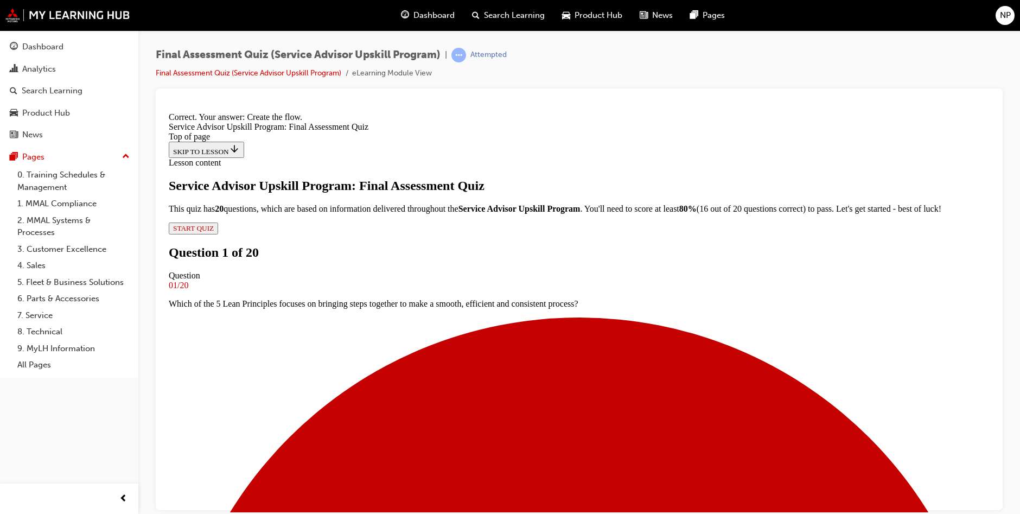
scroll to position [210, 0]
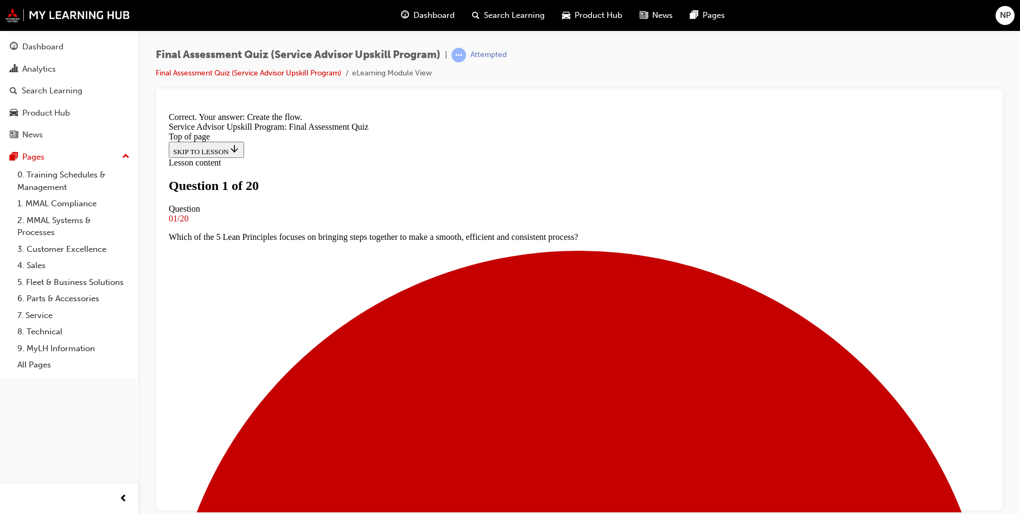
scroll to position [110, 0]
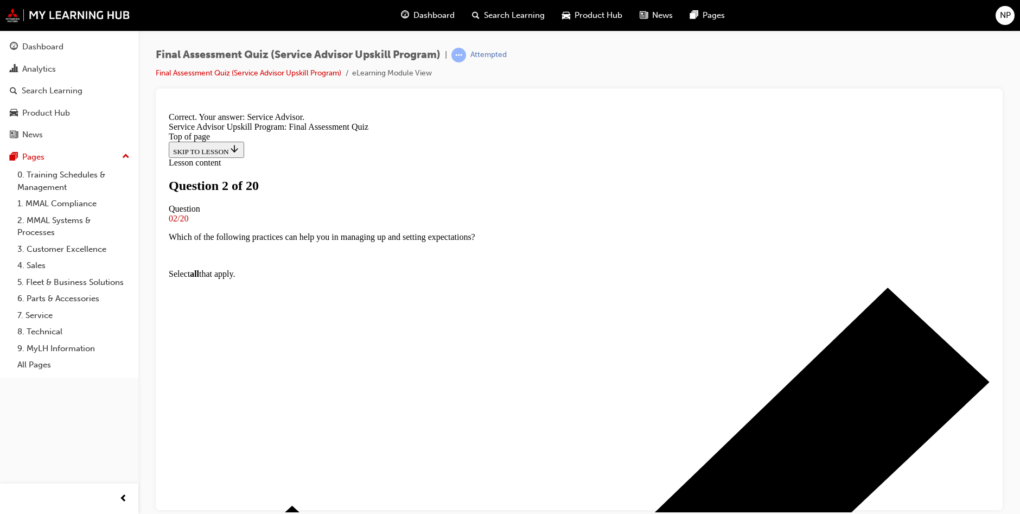
scroll to position [148, 0]
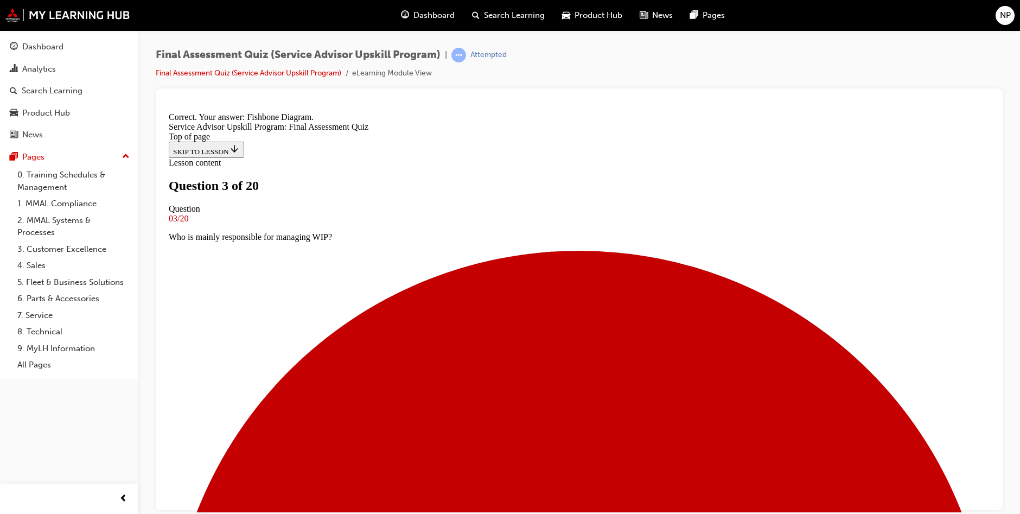
scroll to position [210, 0]
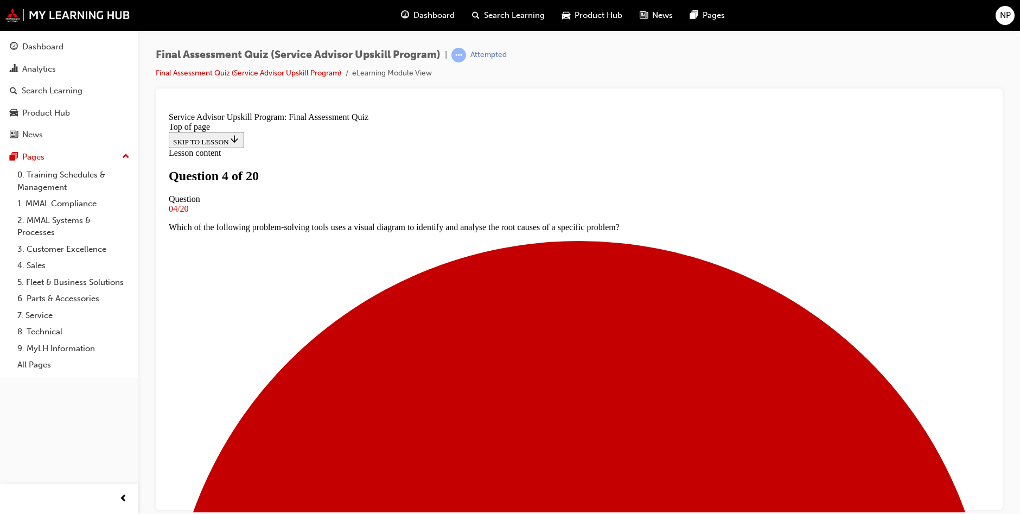
scroll to position [2, 0]
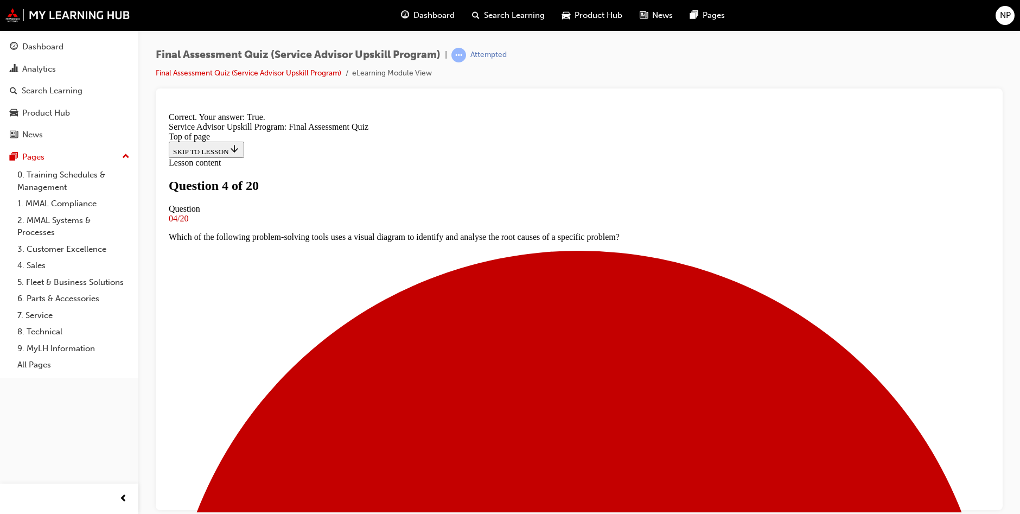
scroll to position [116, 0]
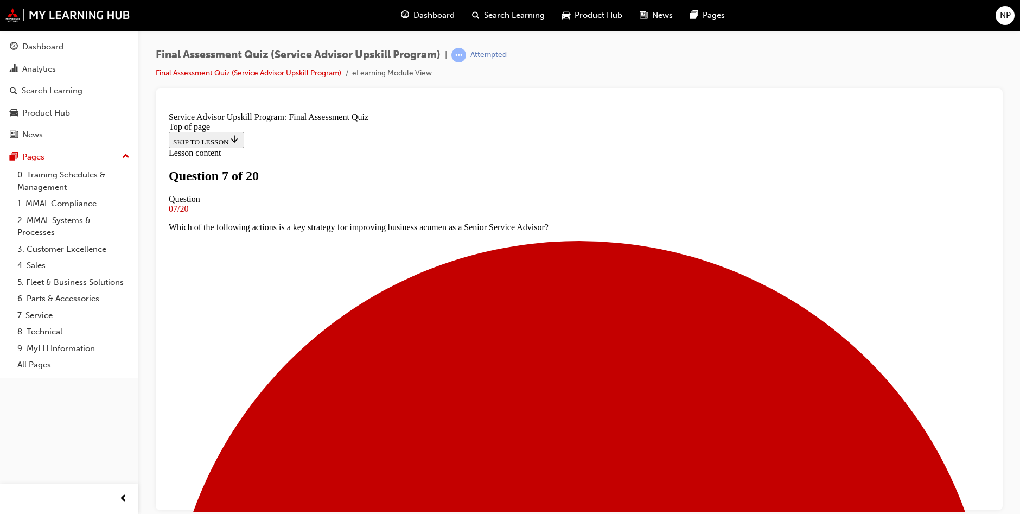
scroll to position [2, 0]
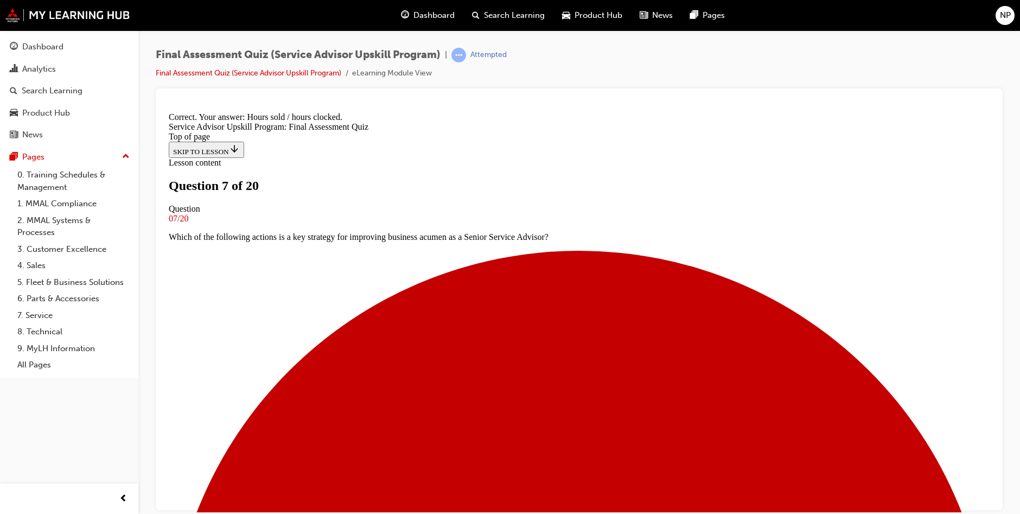
scroll to position [148, 0]
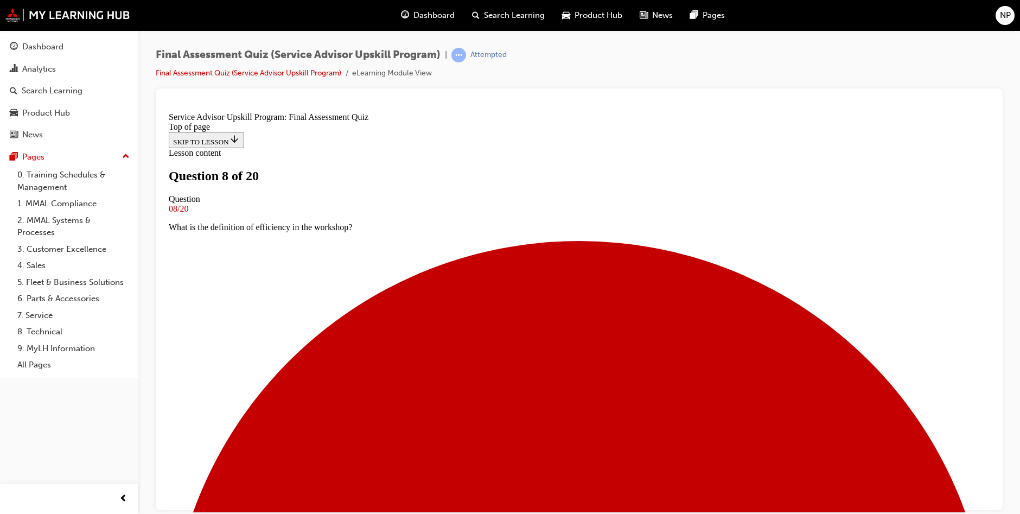
scroll to position [56, 0]
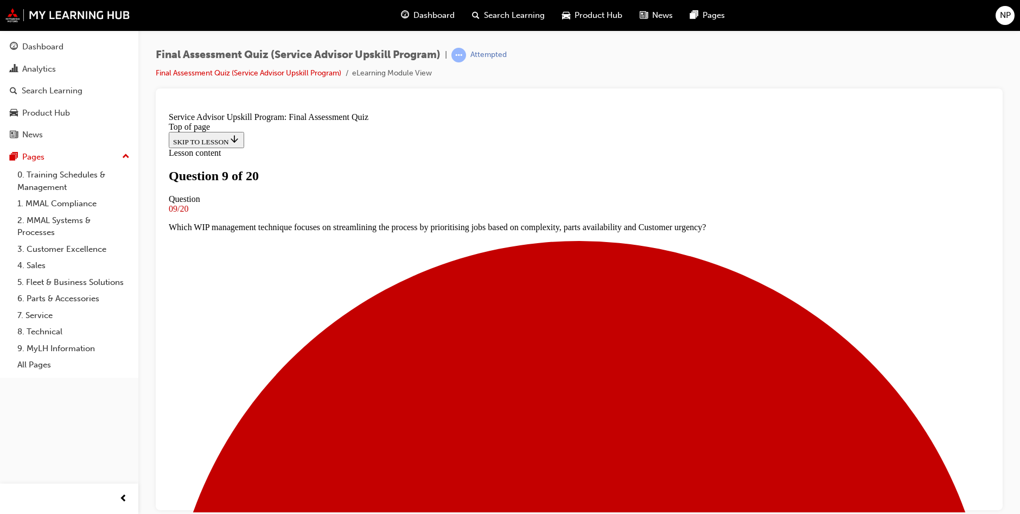
scroll to position [103, 0]
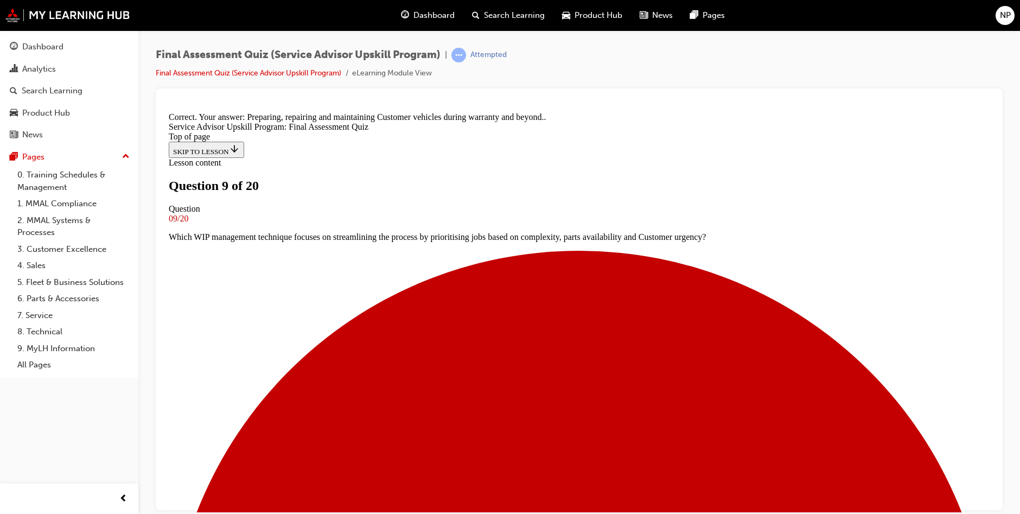
scroll to position [191, 0]
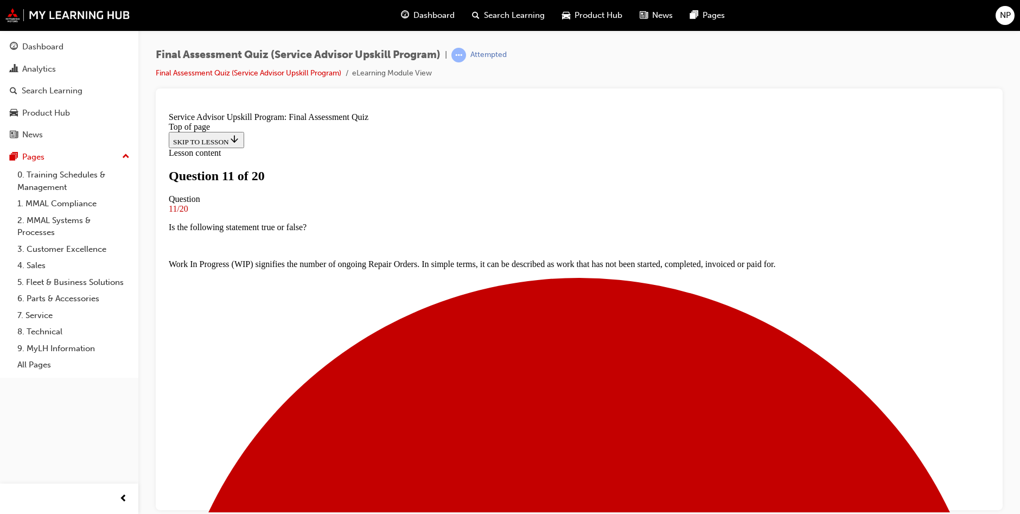
scroll to position [56, 0]
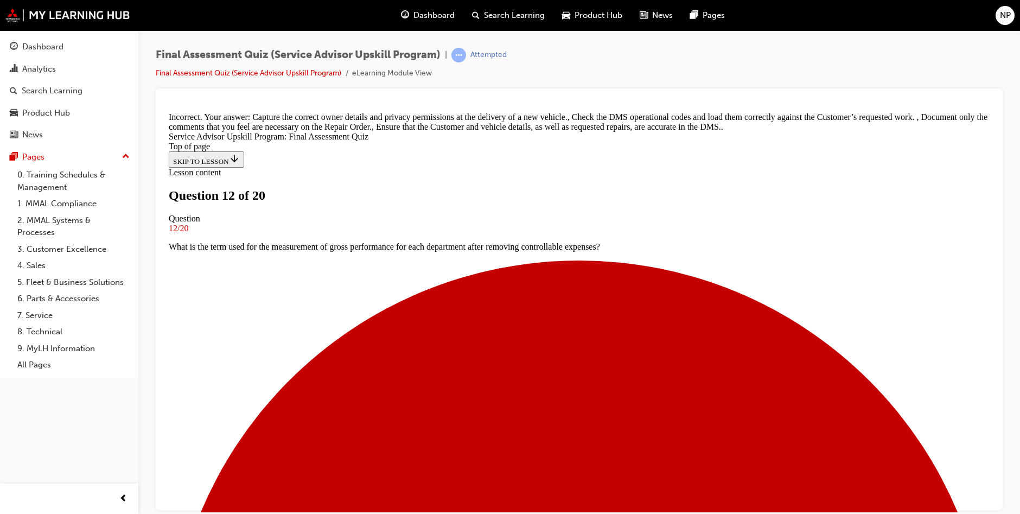
scroll to position [246, 0]
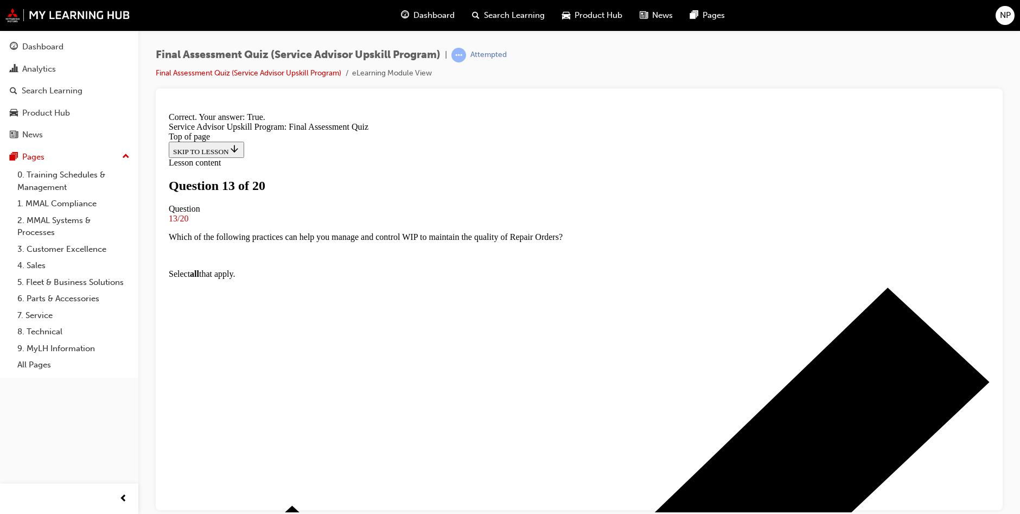
scroll to position [135, 0]
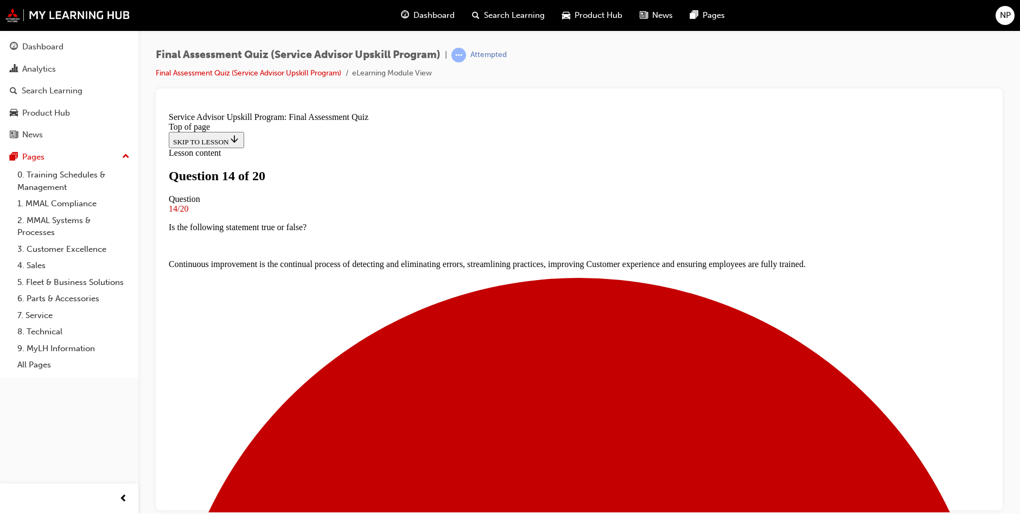
scroll to position [56, 0]
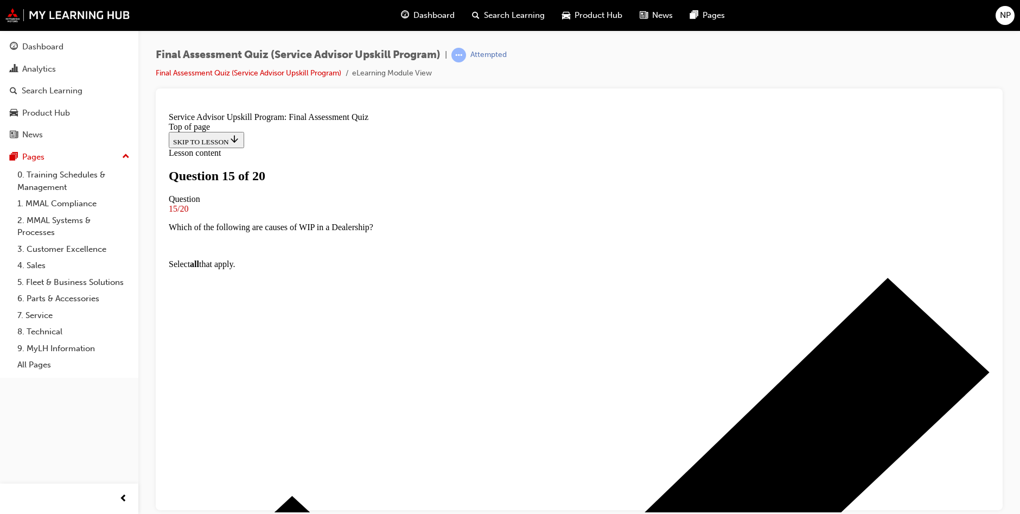
scroll to position [110, 0]
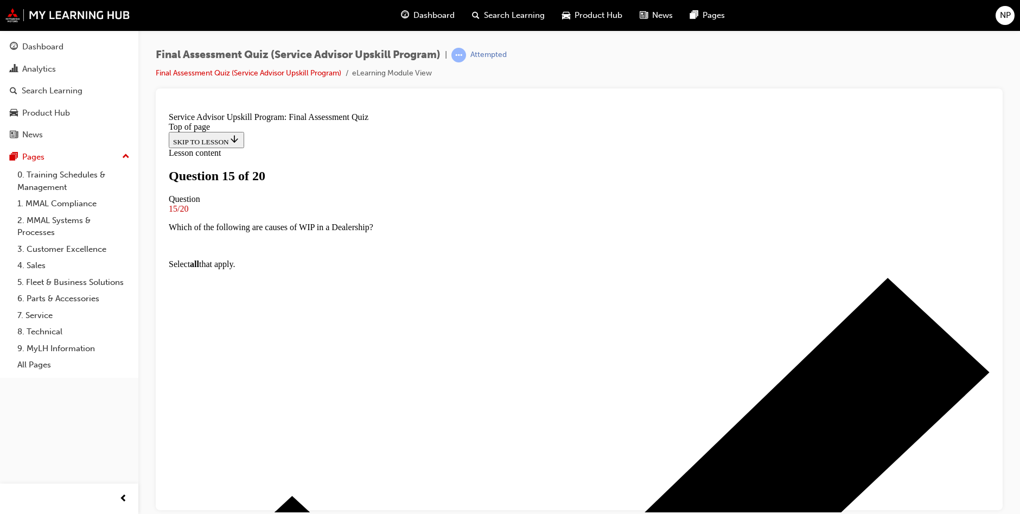
drag, startPoint x: 561, startPoint y: 442, endPoint x: 566, endPoint y: 469, distance: 28.2
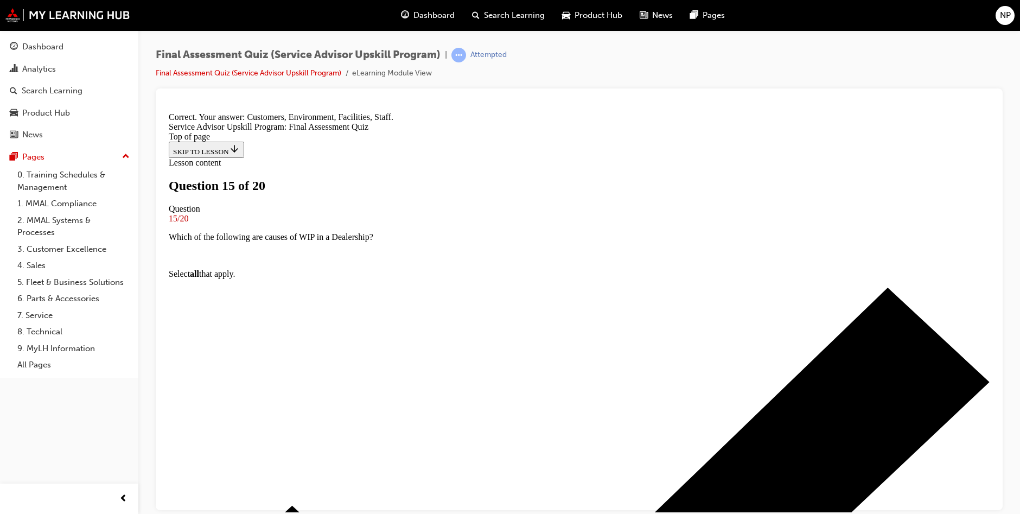
scroll to position [203, 0]
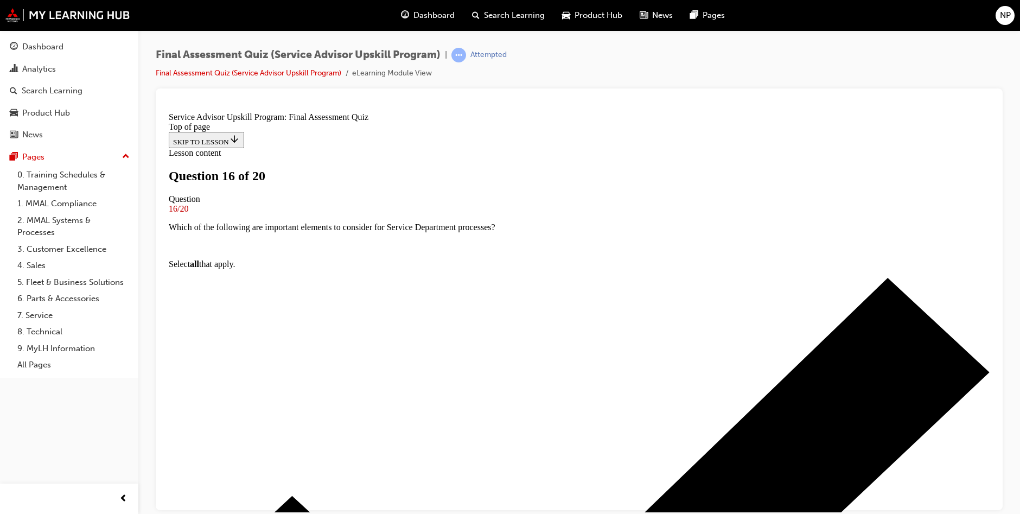
scroll to position [110, 0]
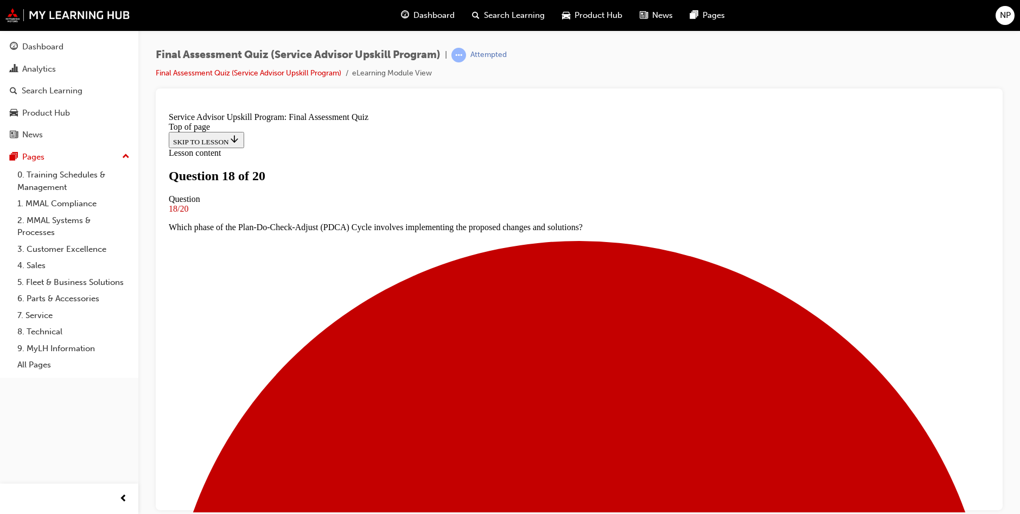
scroll to position [56, 0]
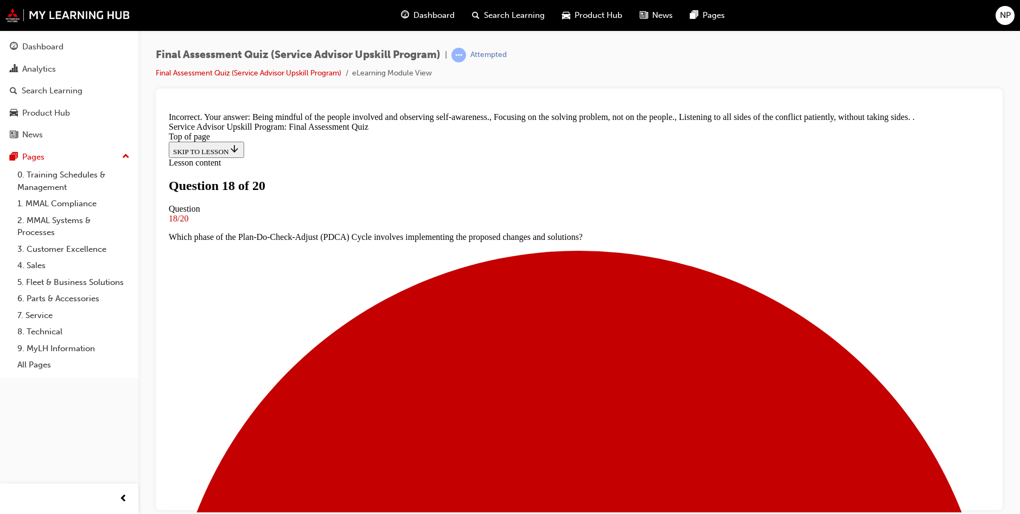
scroll to position [203, 0]
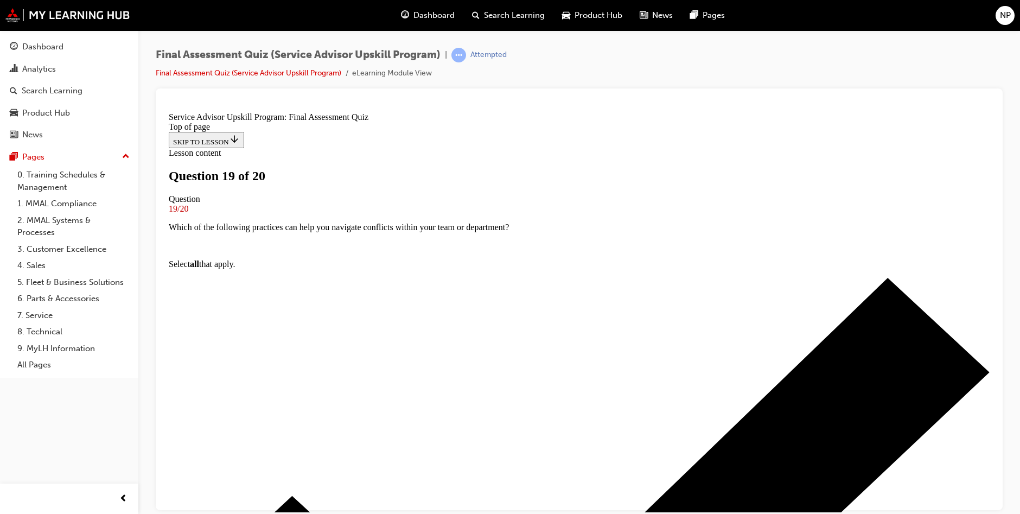
scroll to position [56, 0]
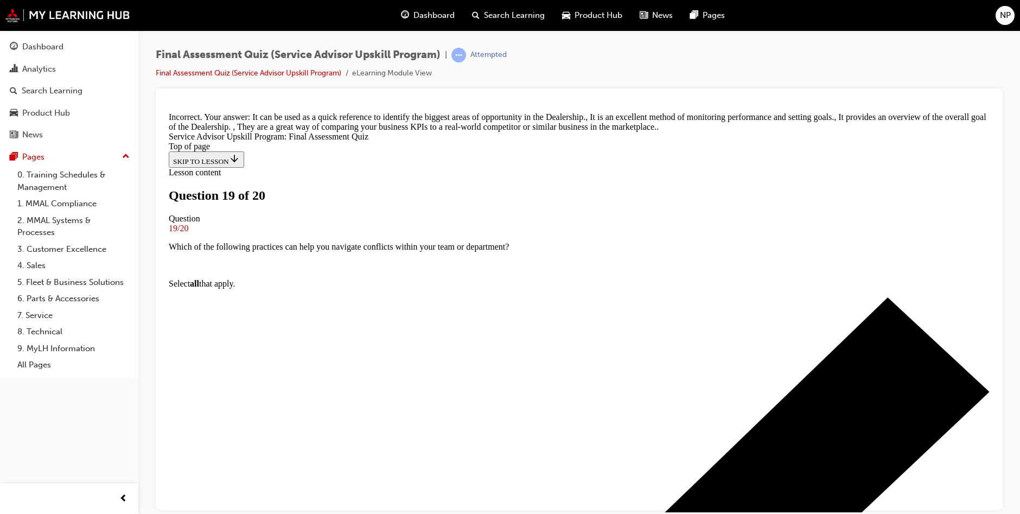
scroll to position [206, 0]
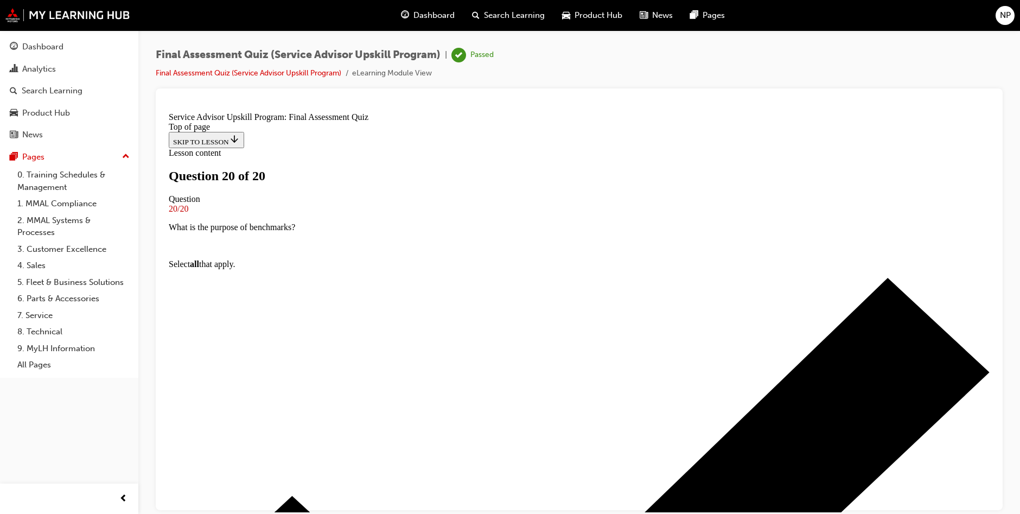
scroll to position [110, 0]
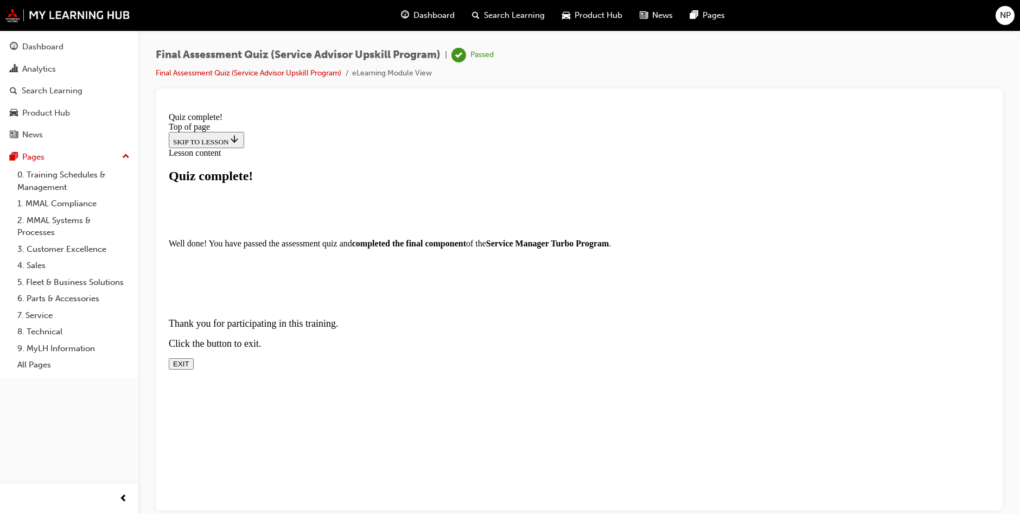
scroll to position [35, 0]
click at [194, 369] on button "EXIT" at bounding box center [181, 363] width 25 height 11
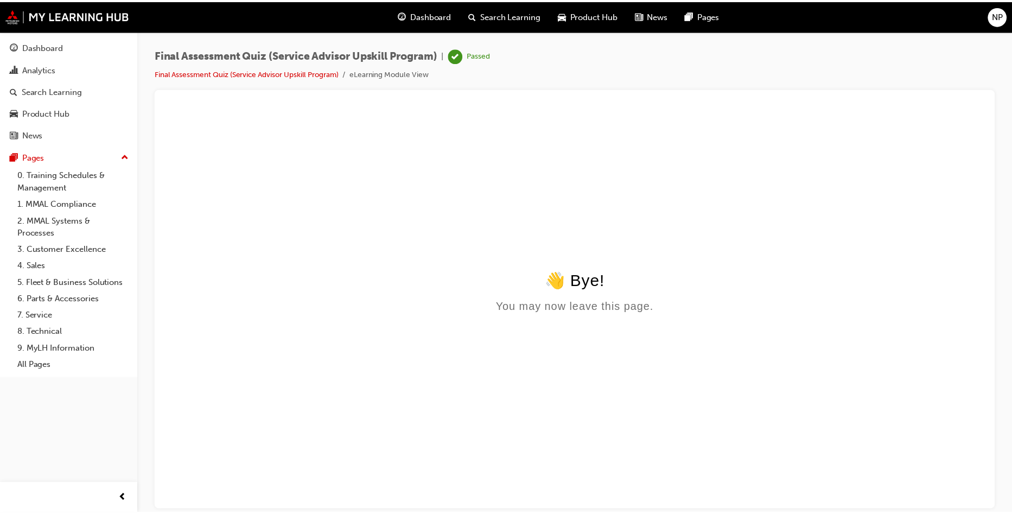
scroll to position [0, 0]
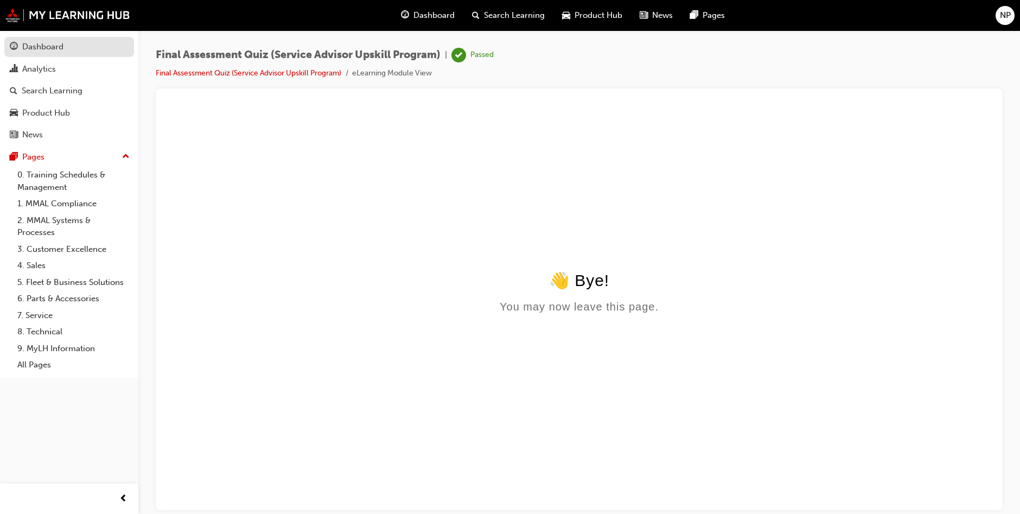
click at [48, 44] on div "Dashboard" at bounding box center [42, 47] width 41 height 12
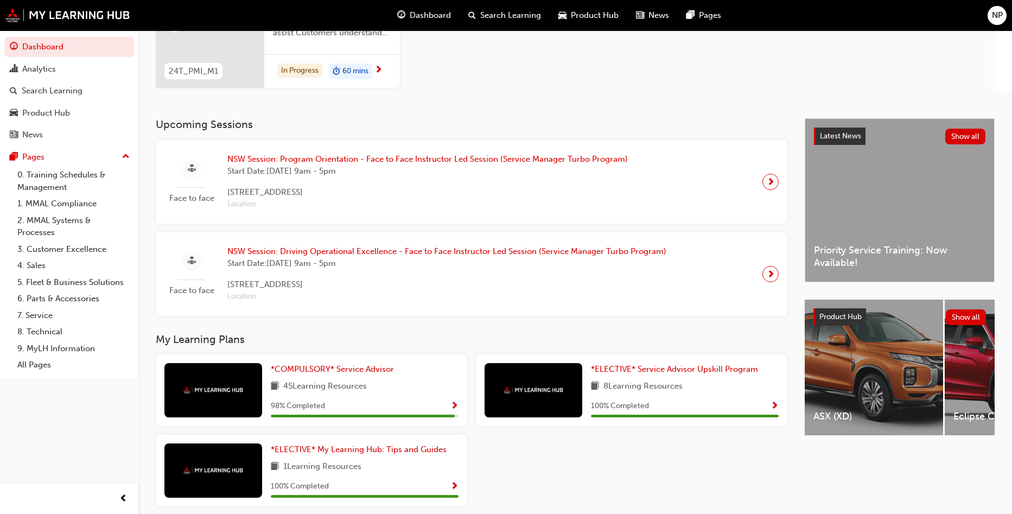
scroll to position [204, 0]
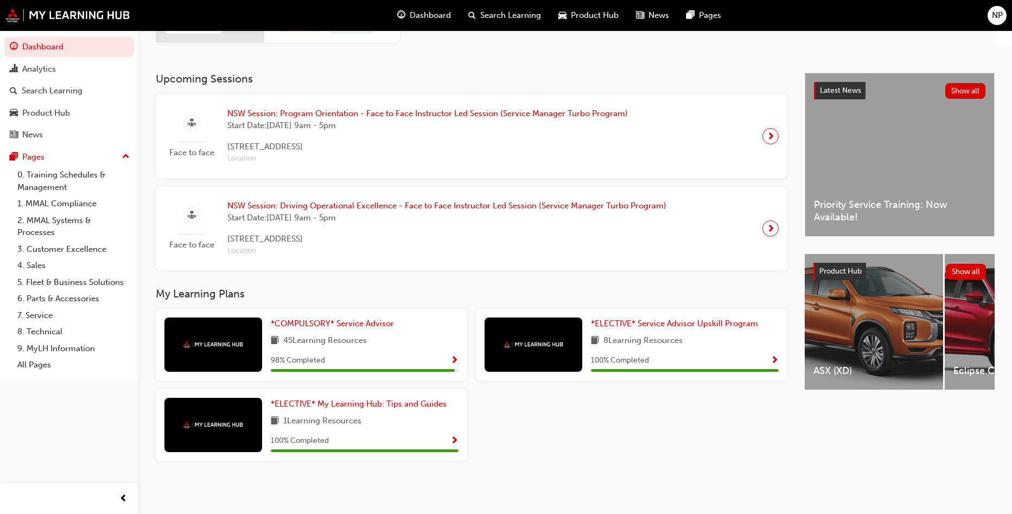
click at [517, 462] on div "*COMPULSORY* Service Advisor 45 Learning Resources 98 % Completed *ELECTIVE* Se…" at bounding box center [471, 389] width 640 height 161
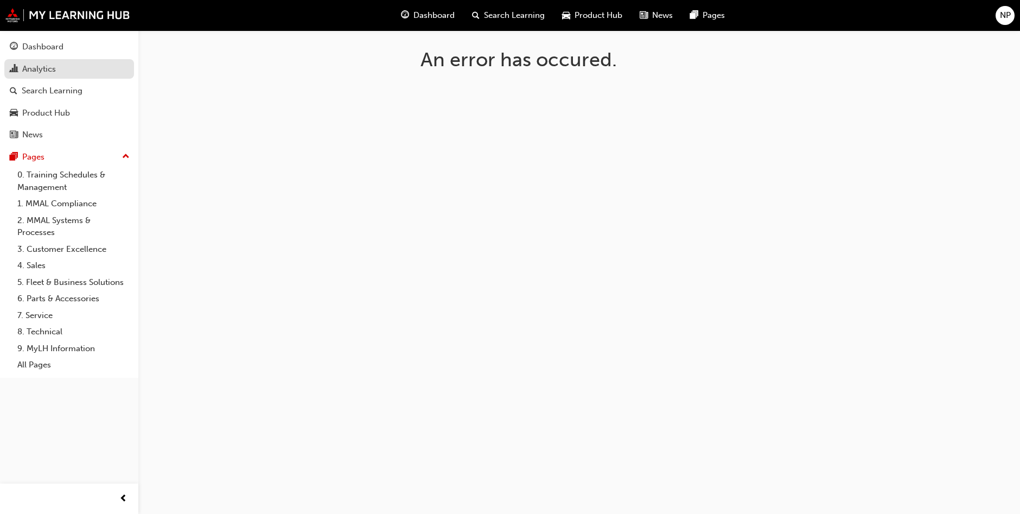
click at [50, 68] on div "Analytics" at bounding box center [39, 69] width 34 height 12
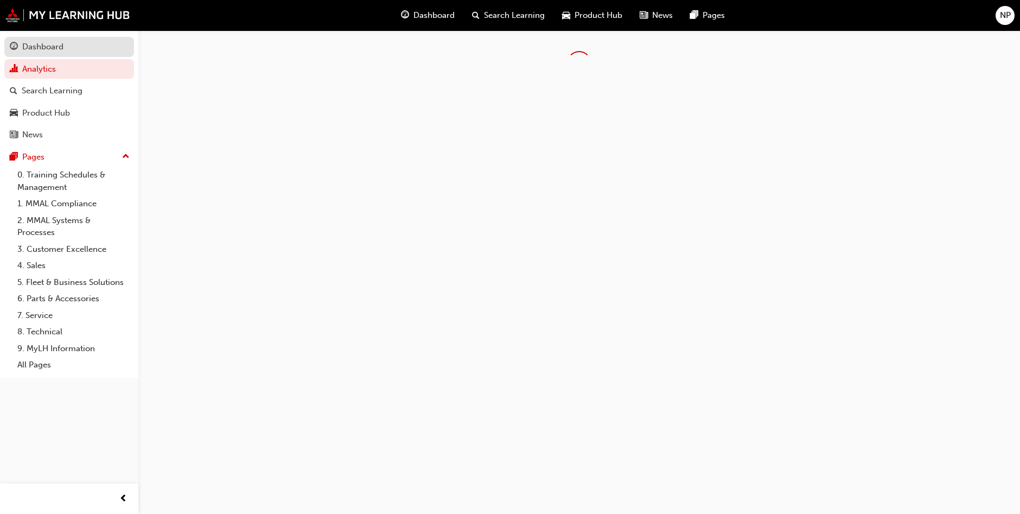
click at [53, 48] on div "Dashboard" at bounding box center [42, 47] width 41 height 12
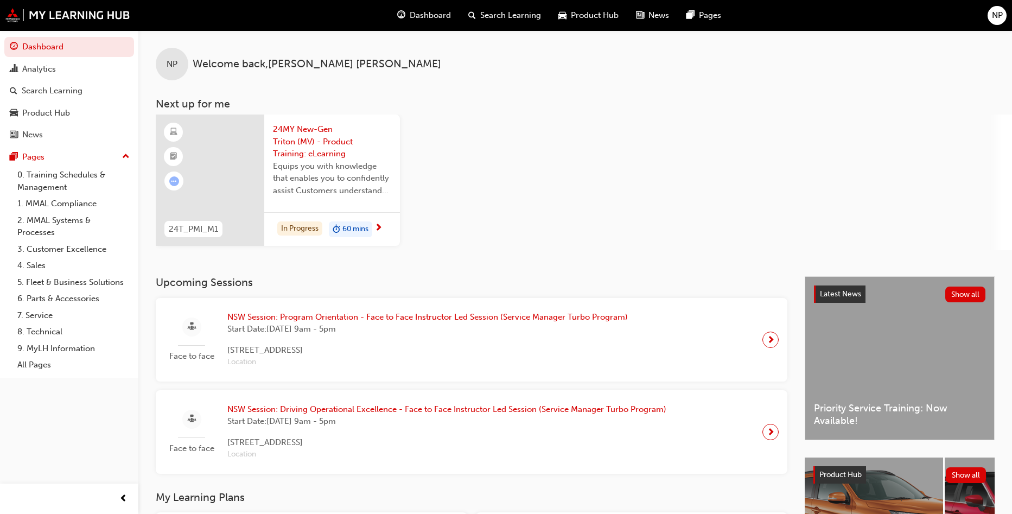
click at [294, 152] on span "24MY New-Gen Triton (MV) - Product Training: eLearning" at bounding box center [332, 141] width 118 height 37
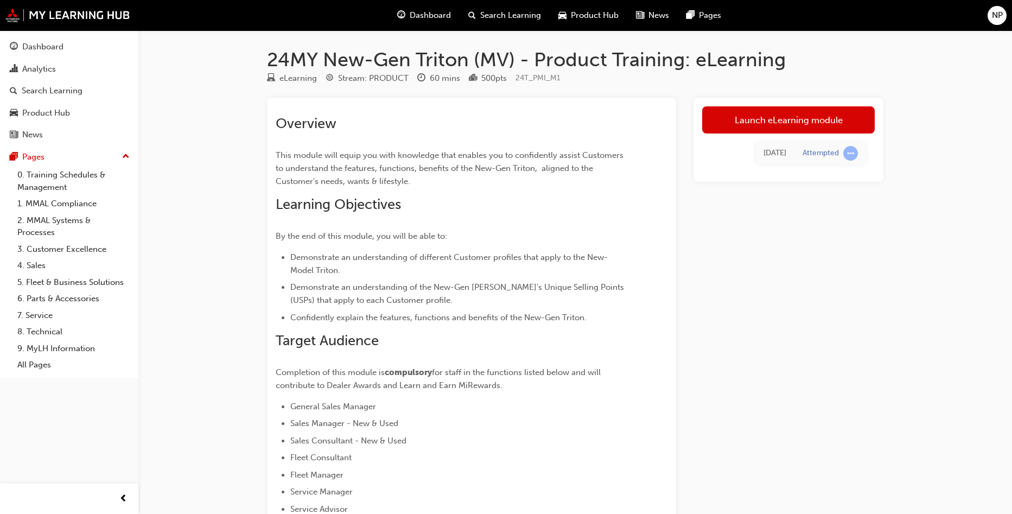
click at [265, 301] on div "24MY New-Gen Triton (MV) - Product Training: eLearning eLearning Stream: PRODUC…" at bounding box center [575, 356] width 651 height 616
click at [721, 122] on link "Launch eLearning module" at bounding box center [788, 119] width 173 height 27
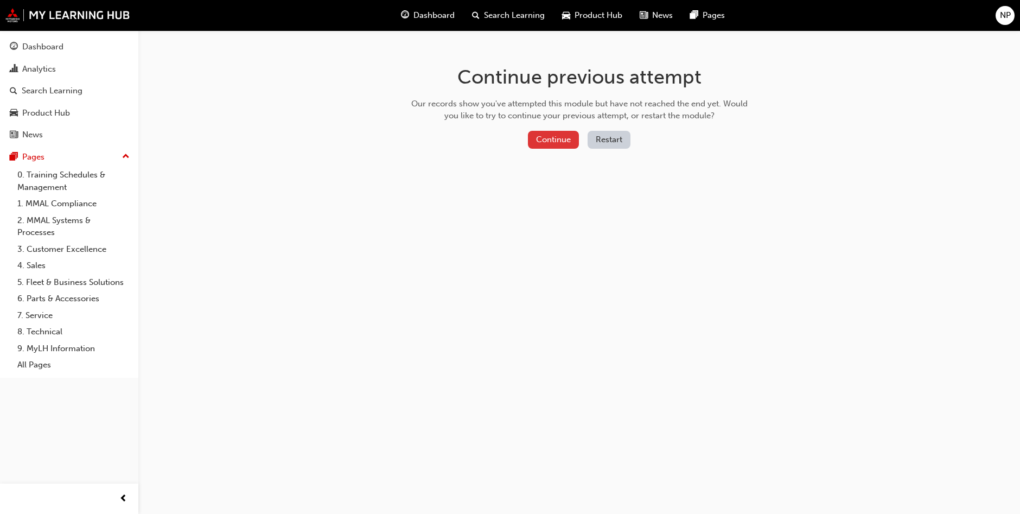
click at [538, 139] on button "Continue" at bounding box center [553, 140] width 51 height 18
